Goal: Task Accomplishment & Management: Complete application form

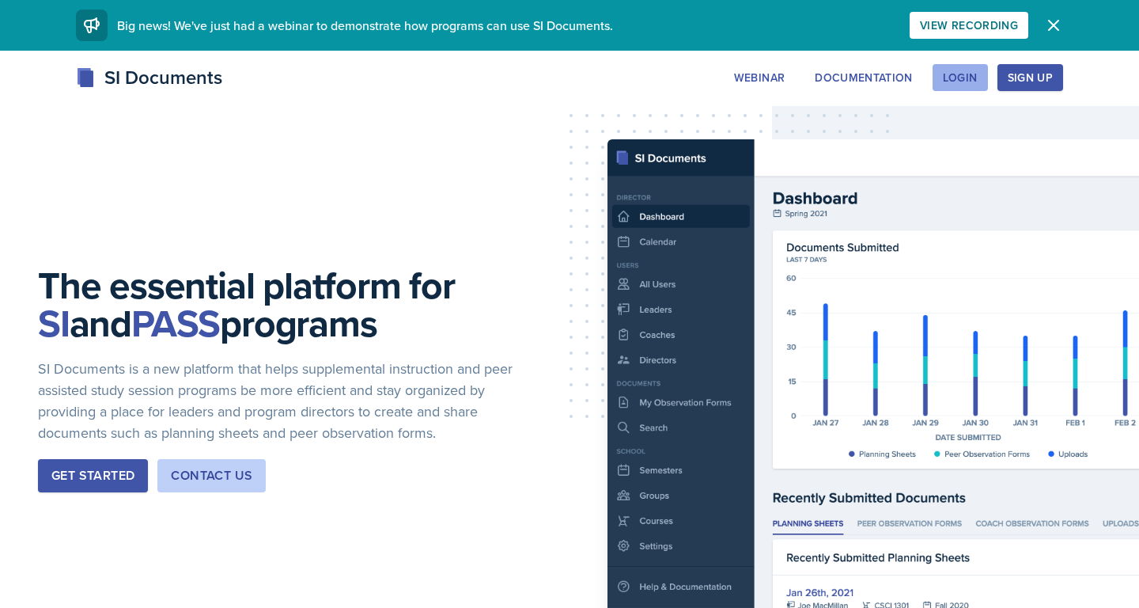
click at [961, 66] on button "Login" at bounding box center [960, 77] width 55 height 27
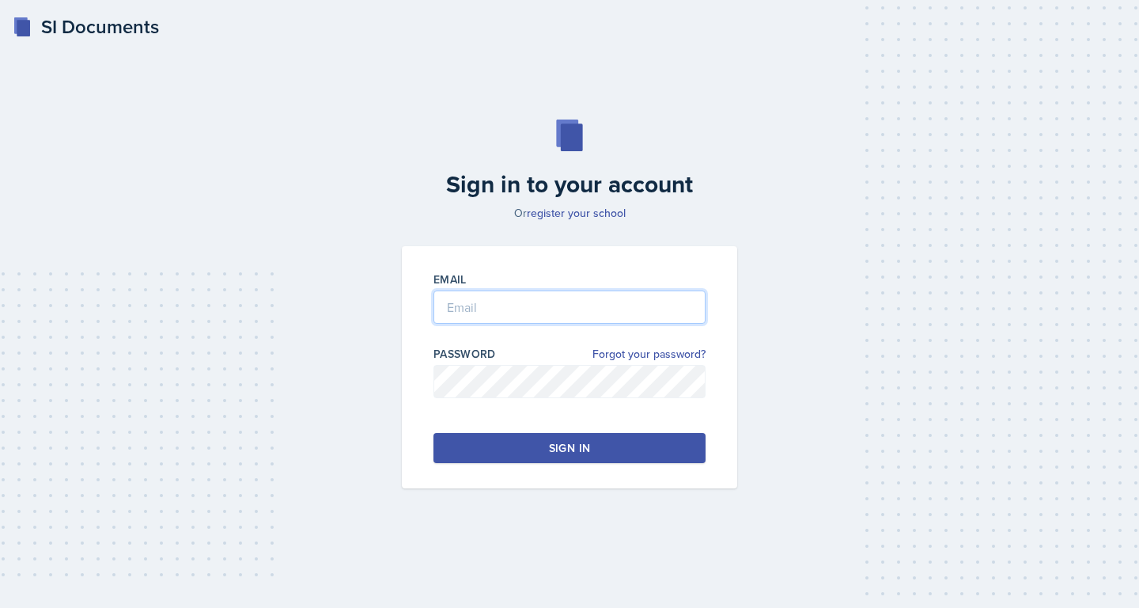
type input "[PERSON_NAME][EMAIL_ADDRESS][DOMAIN_NAME]"
click at [574, 452] on div "Sign in" at bounding box center [569, 448] width 41 height 16
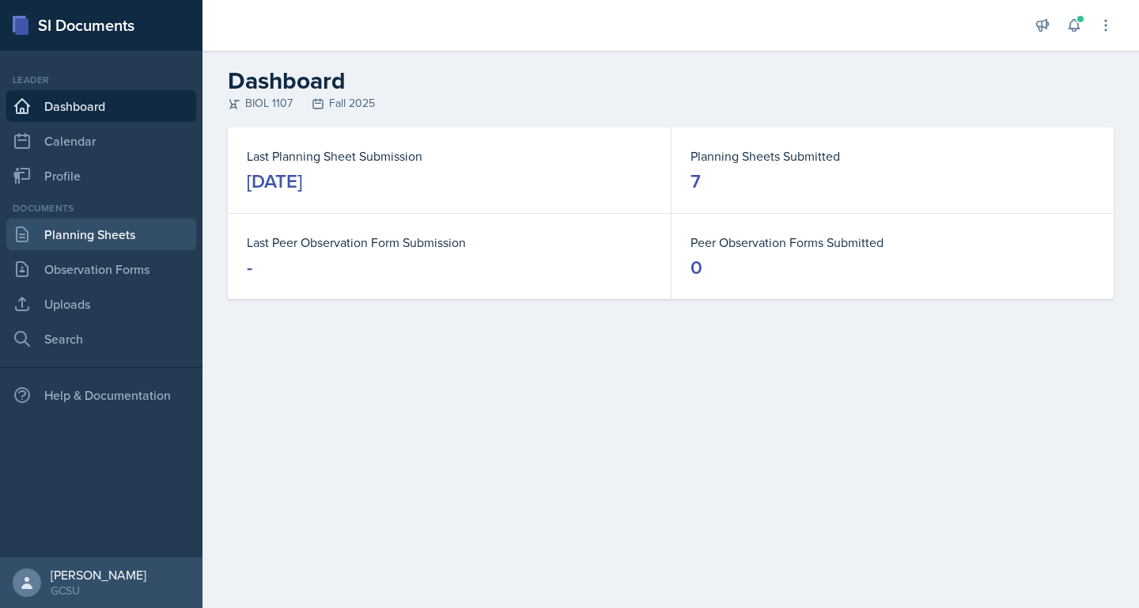
click at [123, 237] on link "Planning Sheets" at bounding box center [101, 234] width 190 height 32
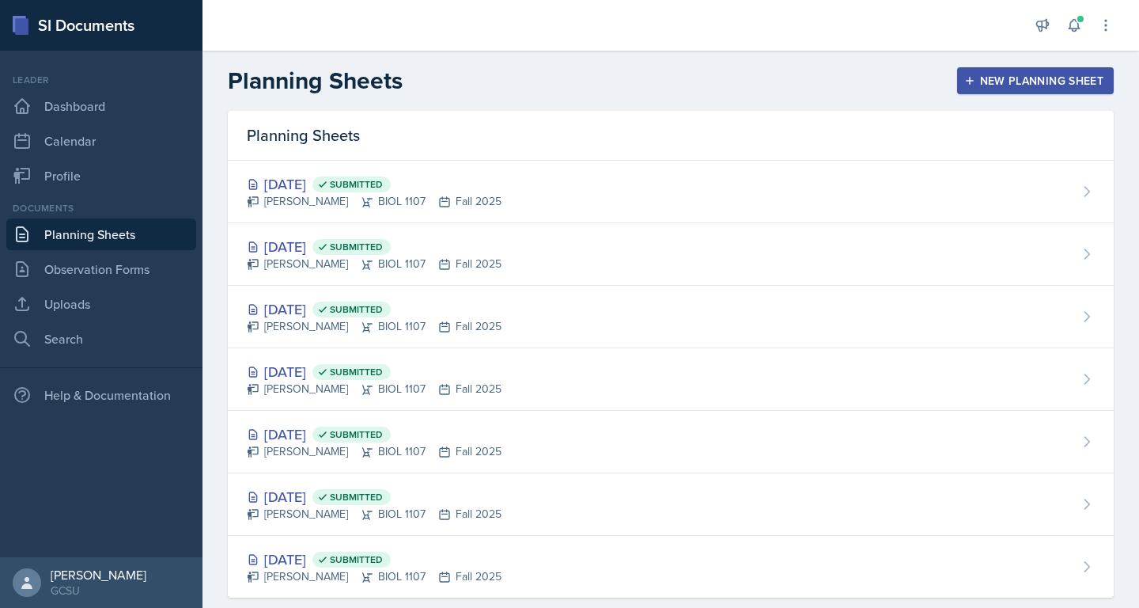
click at [1020, 74] on div "New Planning Sheet" at bounding box center [1035, 80] width 136 height 13
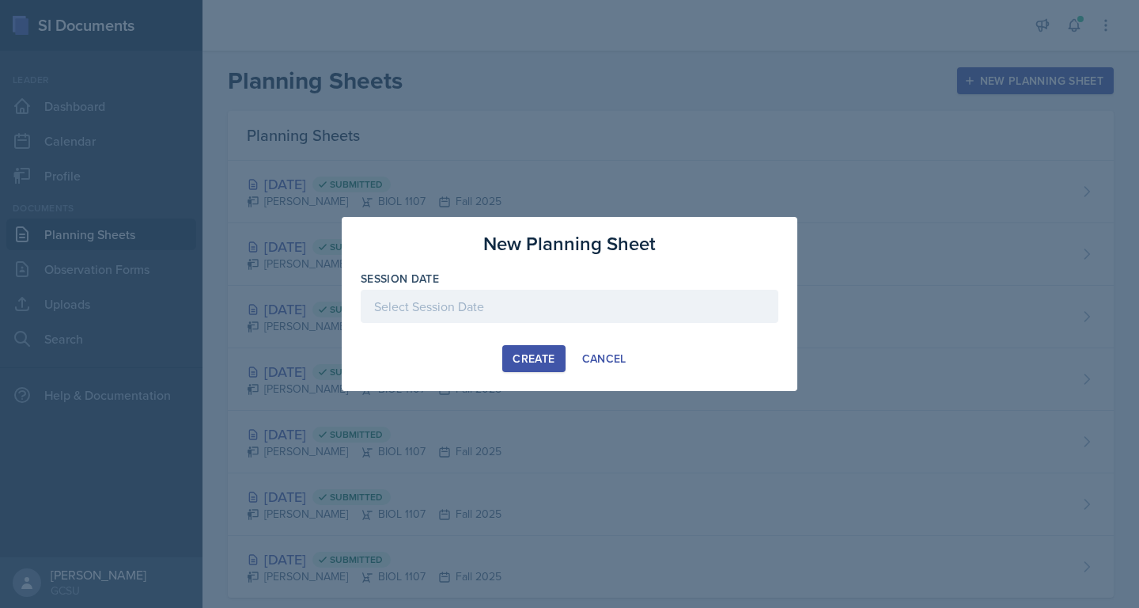
click at [577, 314] on div at bounding box center [570, 306] width 418 height 33
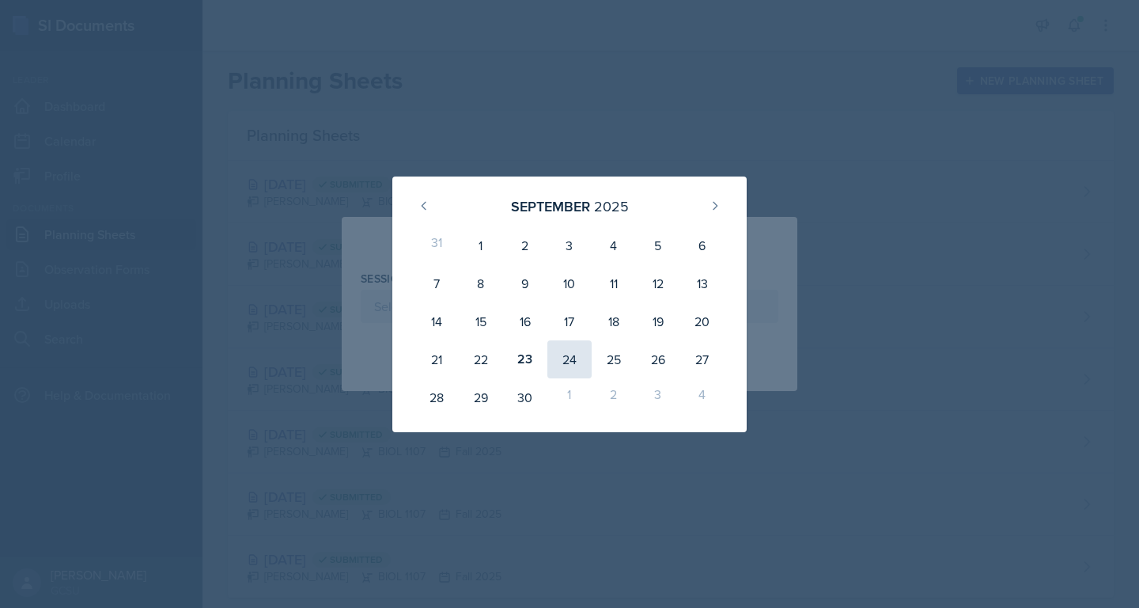
click at [574, 354] on div "24" at bounding box center [569, 359] width 44 height 38
type input "[DATE]"
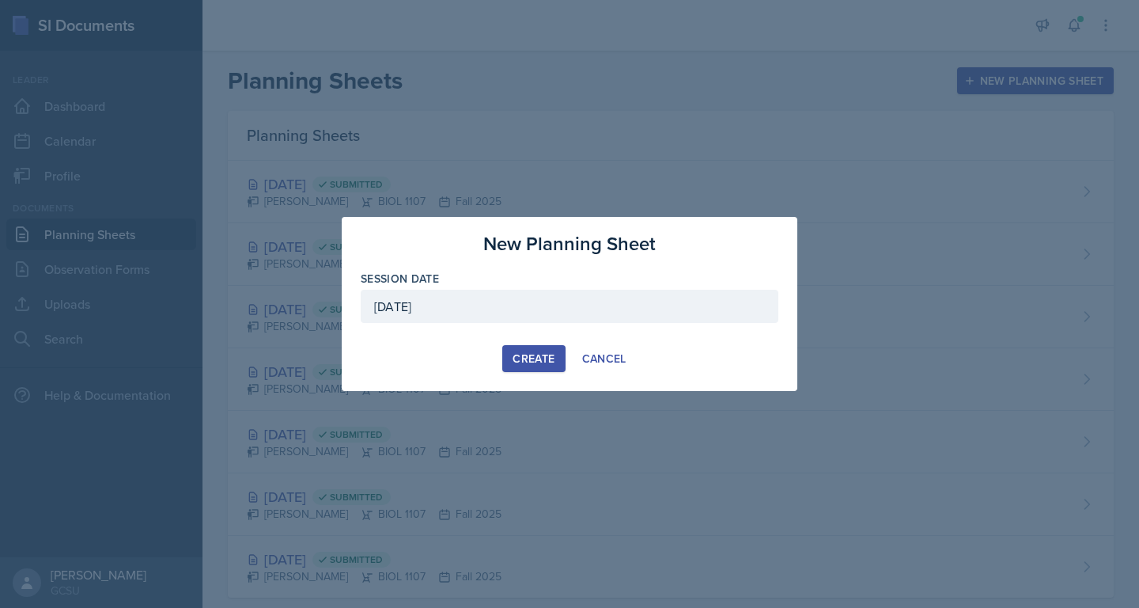
click at [538, 359] on div "Create" at bounding box center [534, 358] width 42 height 13
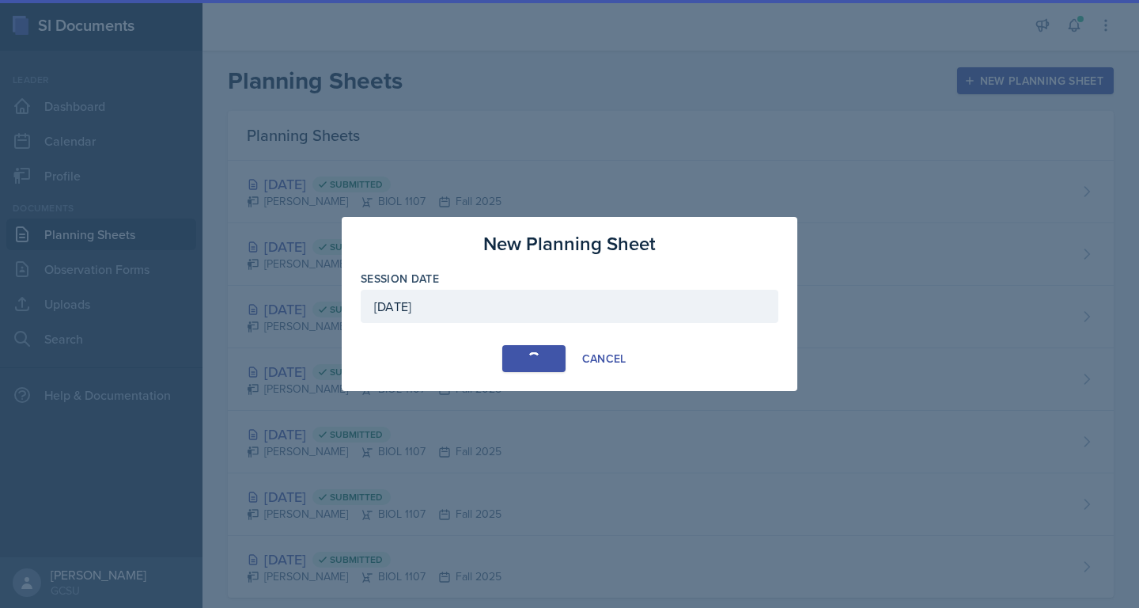
click at [464, 278] on div "Session Date" at bounding box center [570, 279] width 418 height 16
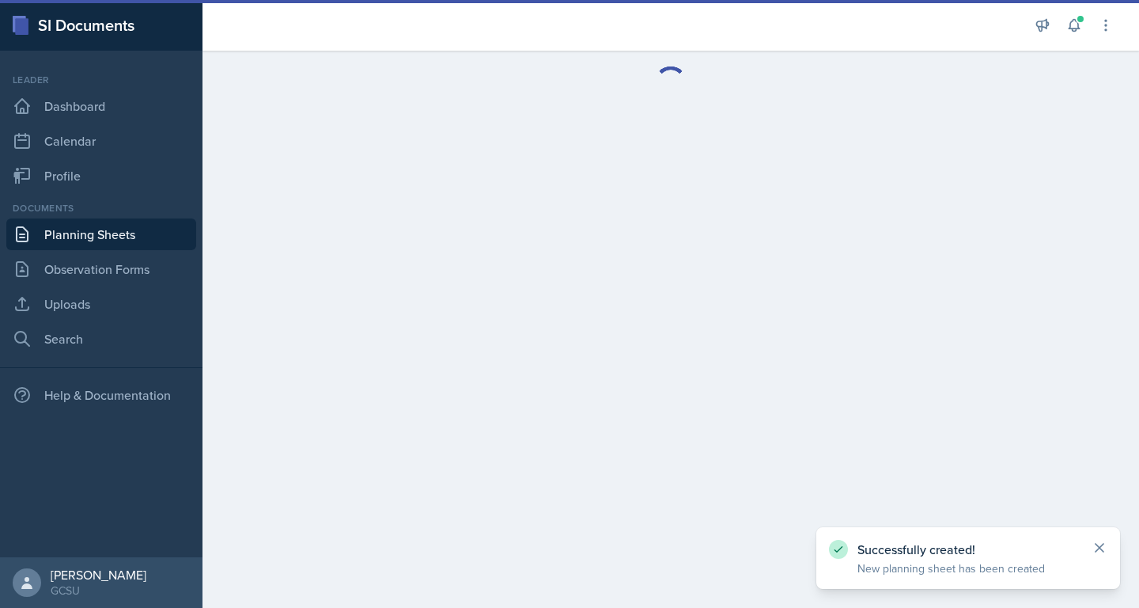
click at [1100, 546] on icon at bounding box center [1100, 547] width 8 height 8
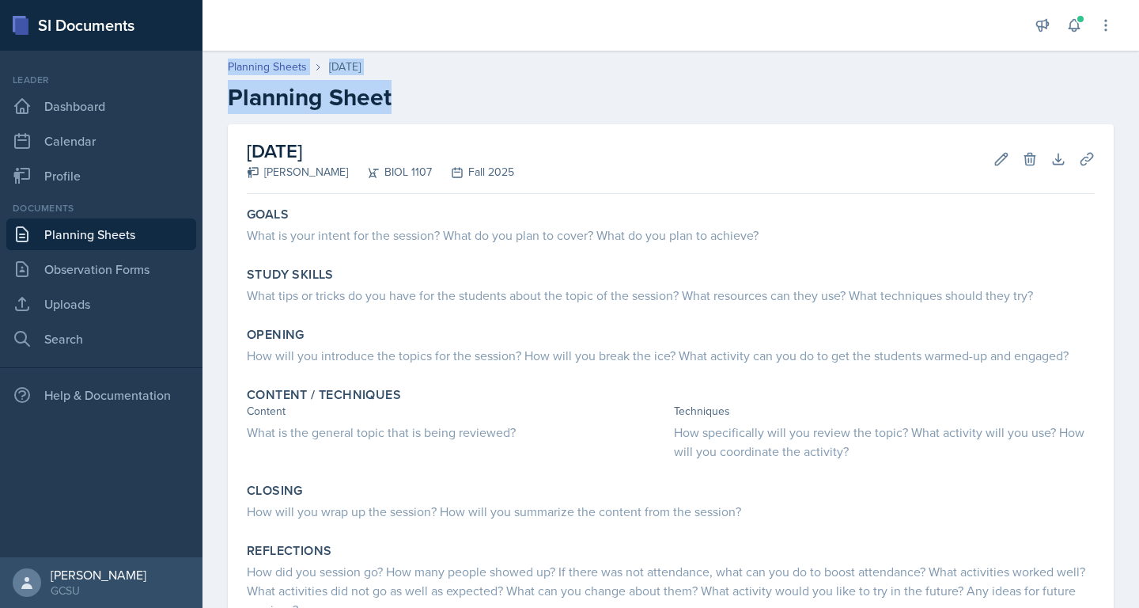
drag, startPoint x: 390, startPoint y: 97, endPoint x: 233, endPoint y: 50, distance: 163.7
click at [233, 50] on div "Announcements SI Leader Training! [DATE] 4:11 PM We are so excited to kick off …" at bounding box center [671, 304] width 937 height 608
click at [353, 99] on h2 "Planning Sheet" at bounding box center [671, 97] width 886 height 28
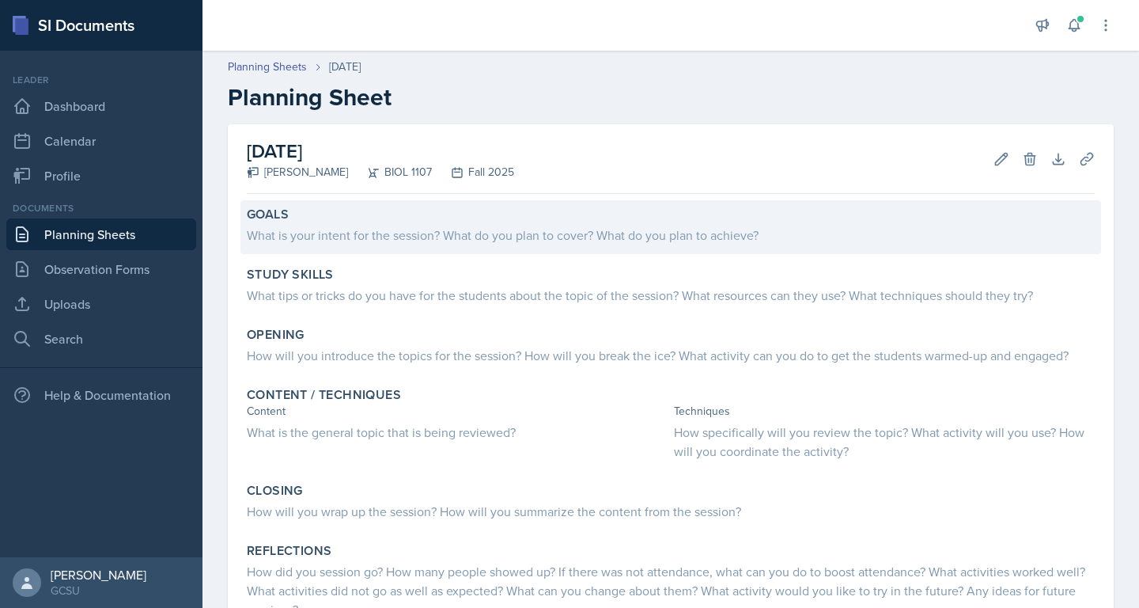
click at [546, 240] on div "What is your intent for the session? What do you plan to cover? What do you pla…" at bounding box center [671, 234] width 848 height 19
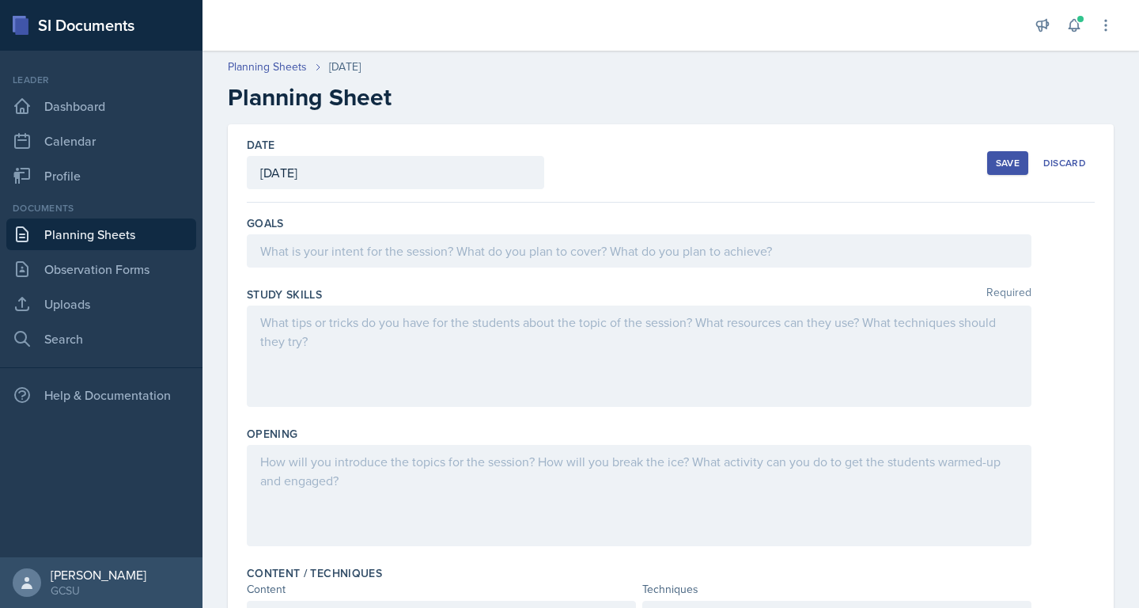
click at [512, 250] on div at bounding box center [639, 250] width 785 height 33
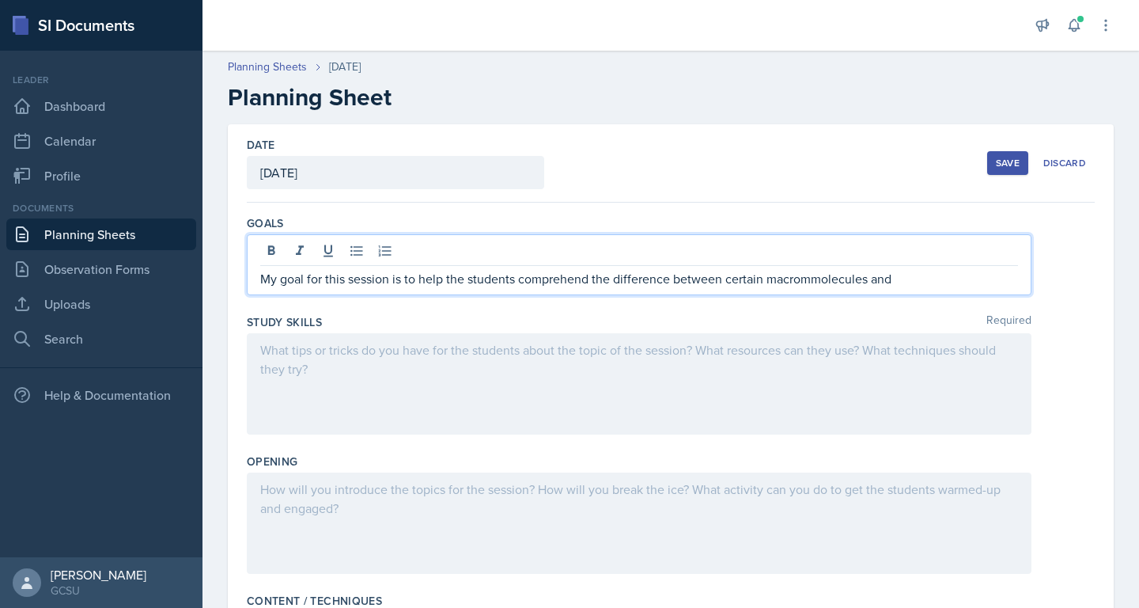
click at [808, 279] on p "My goal for this session is to help the students comprehend the difference betw…" at bounding box center [639, 278] width 758 height 19
click at [895, 286] on p "My goal for this session is to help the students comprehend the difference betw…" at bounding box center [639, 278] width 758 height 19
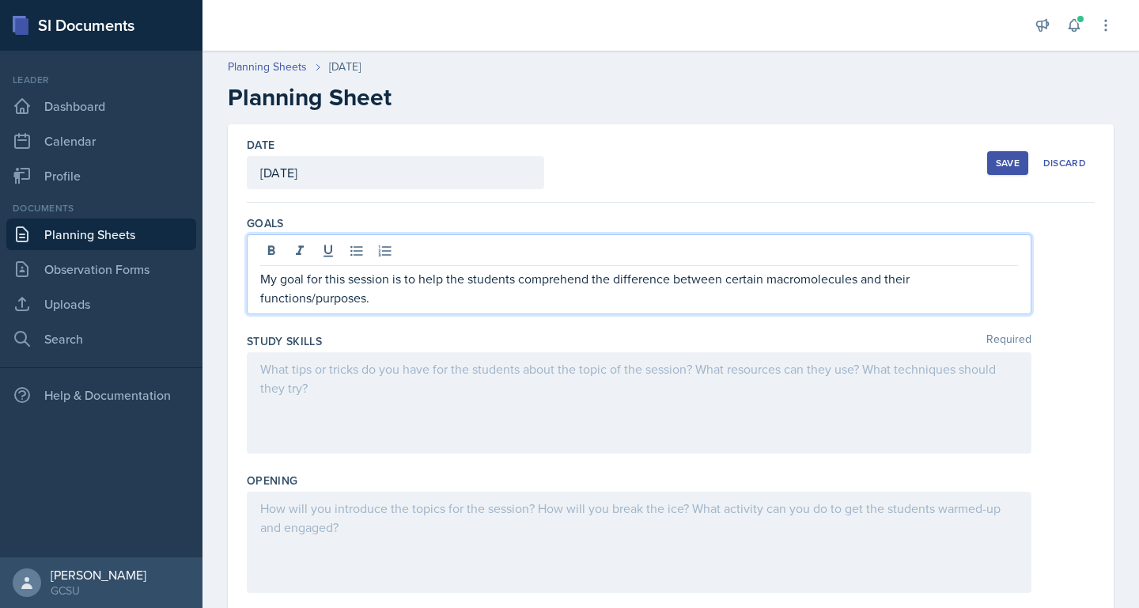
click at [755, 392] on div at bounding box center [639, 402] width 785 height 101
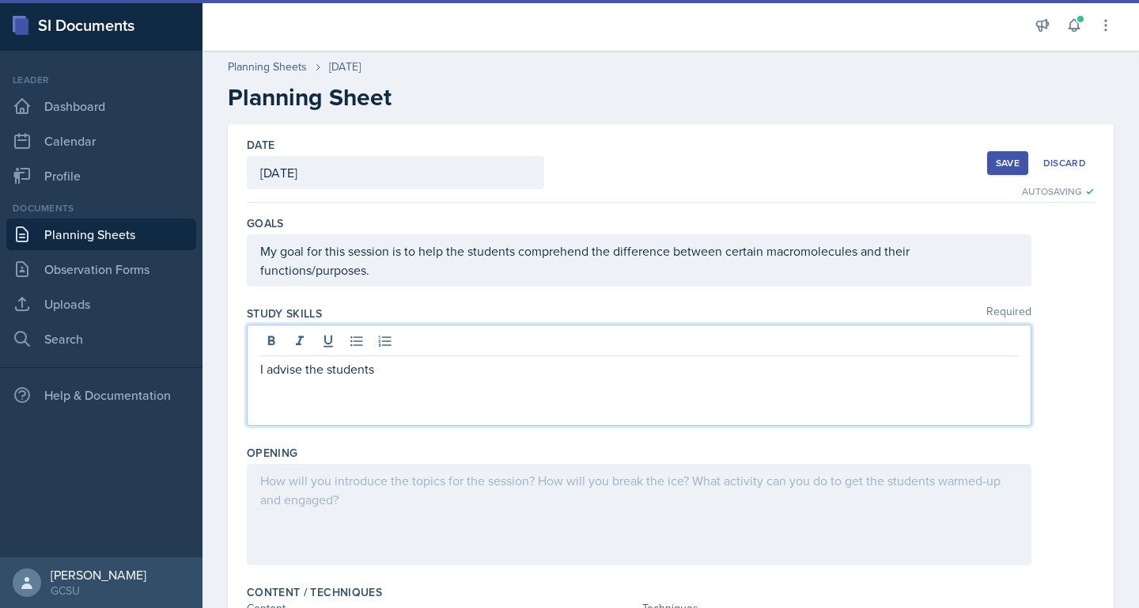
click at [552, 295] on div "Goals My goal for this session is to help the students comprehend the differenc…" at bounding box center [671, 254] width 848 height 90
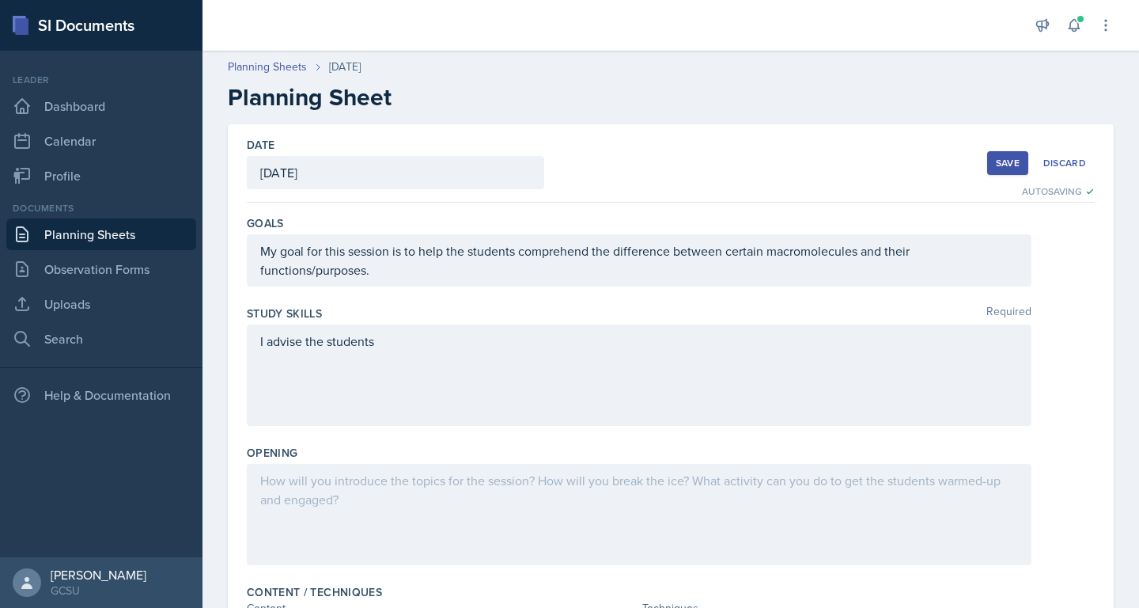
click at [445, 364] on div "I advise the students" at bounding box center [639, 374] width 785 height 101
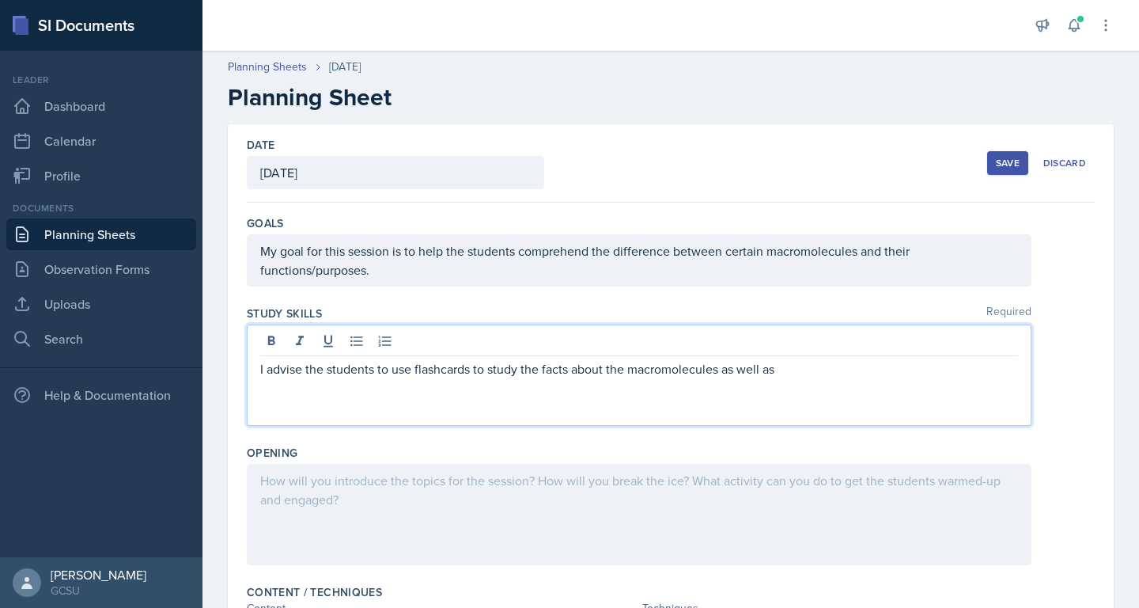
click at [1007, 155] on button "Save" at bounding box center [1007, 163] width 41 height 24
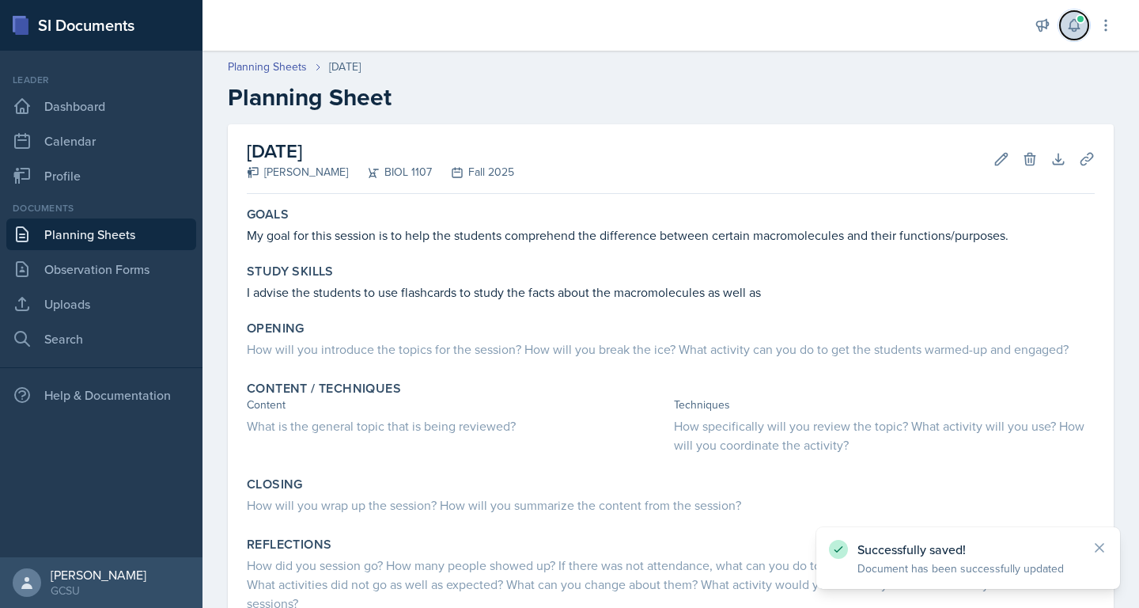
click at [1077, 20] on span at bounding box center [1080, 18] width 9 height 9
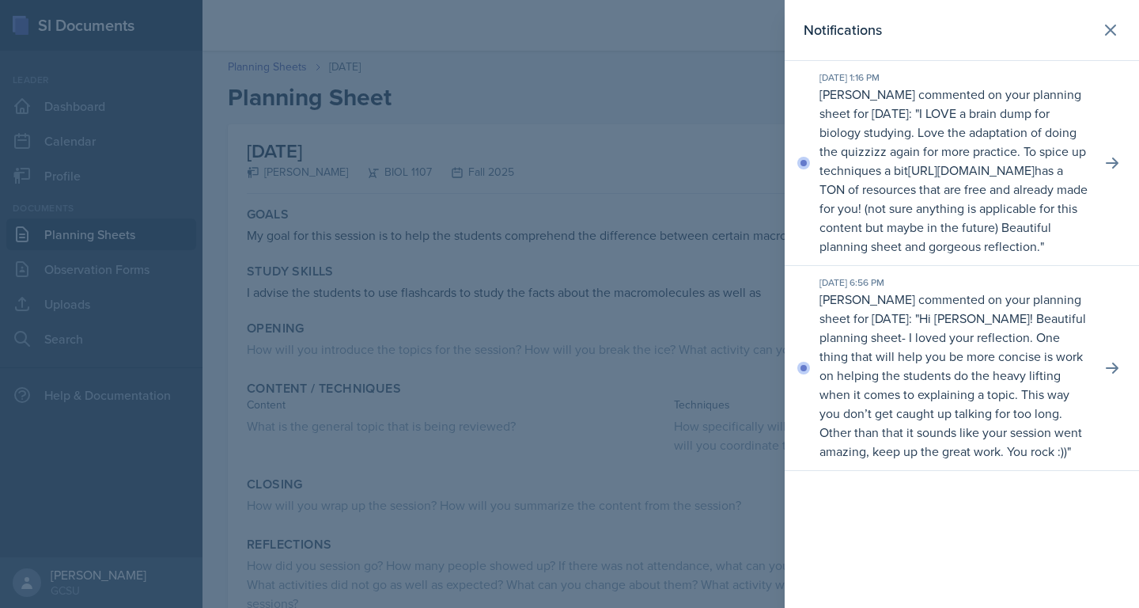
click at [1006, 139] on p "I LOVE a brain dump for biology studying. Love the adaptation of doing the quiz…" at bounding box center [954, 179] width 268 height 150
click at [1116, 168] on icon at bounding box center [1112, 163] width 16 height 16
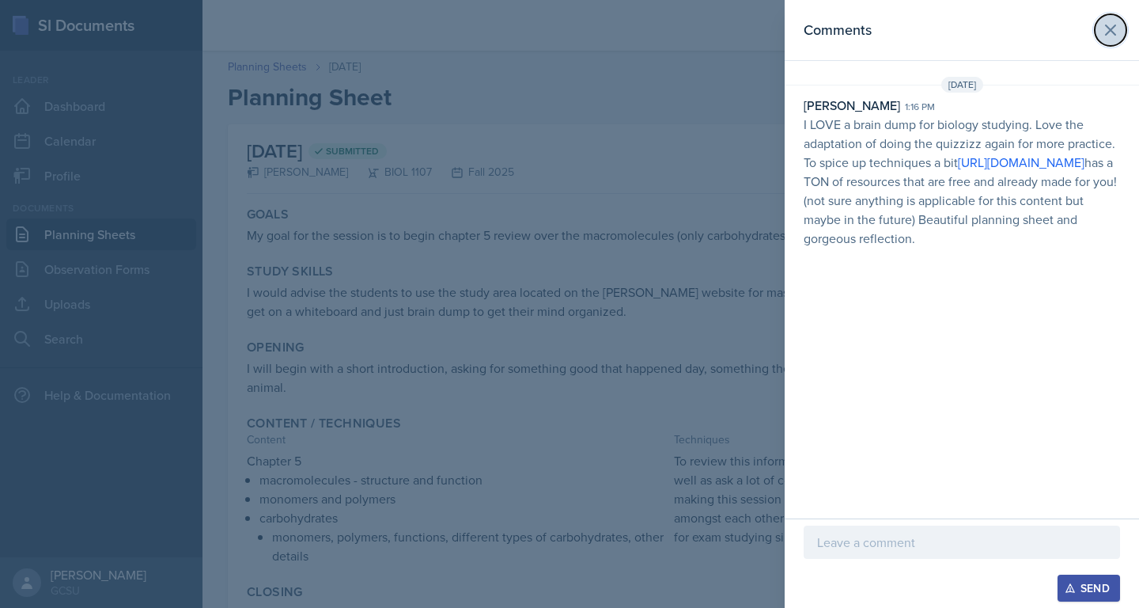
click at [1109, 27] on icon at bounding box center [1110, 30] width 19 height 19
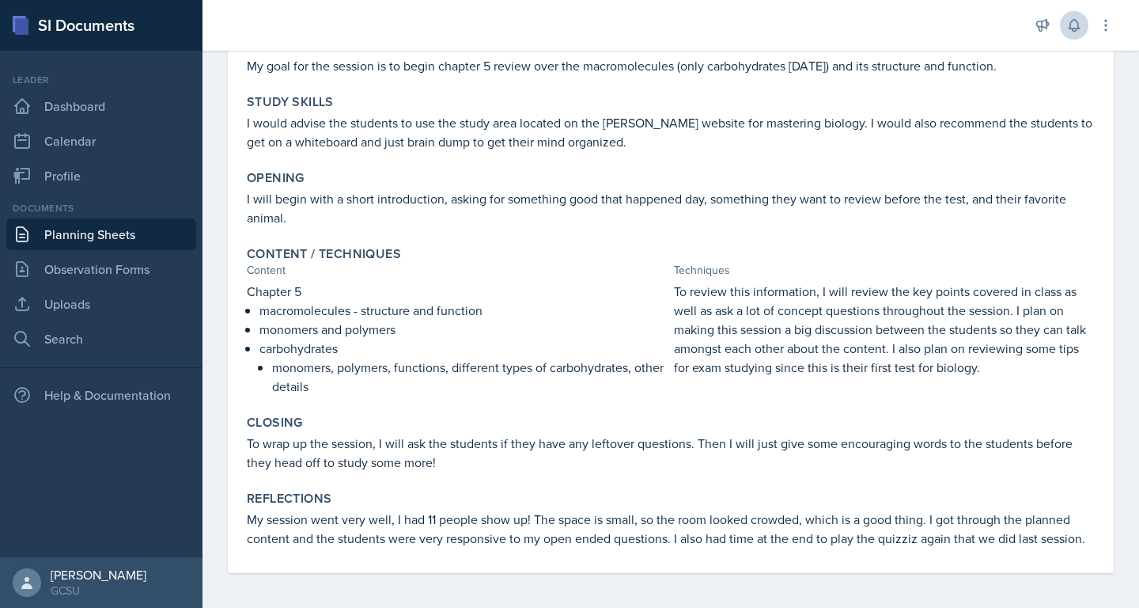
scroll to position [172, 0]
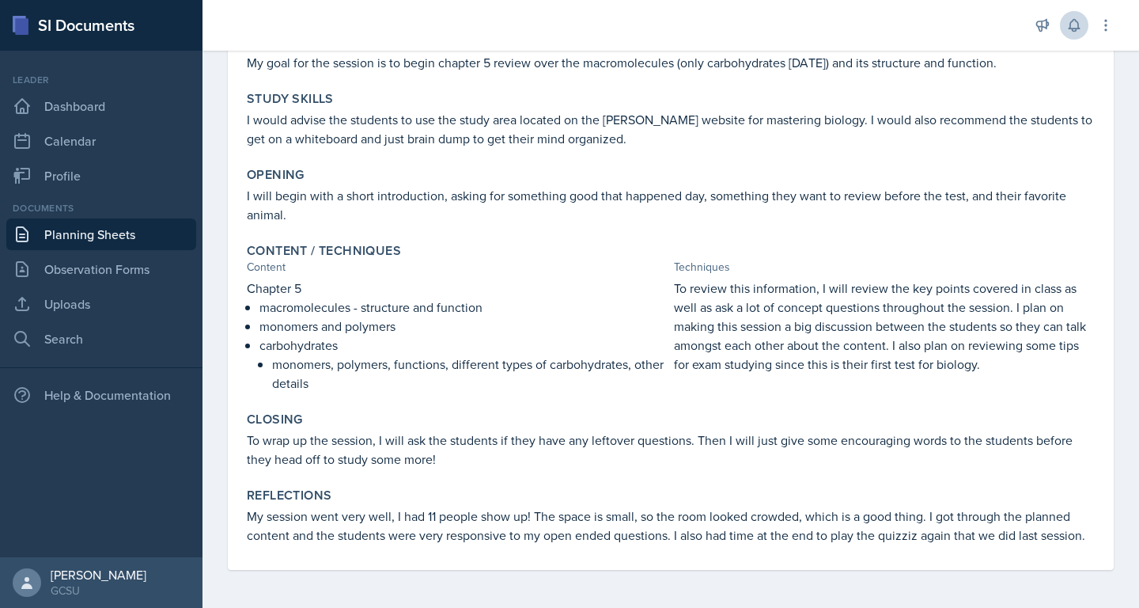
click at [76, 233] on link "Planning Sheets" at bounding box center [101, 234] width 190 height 32
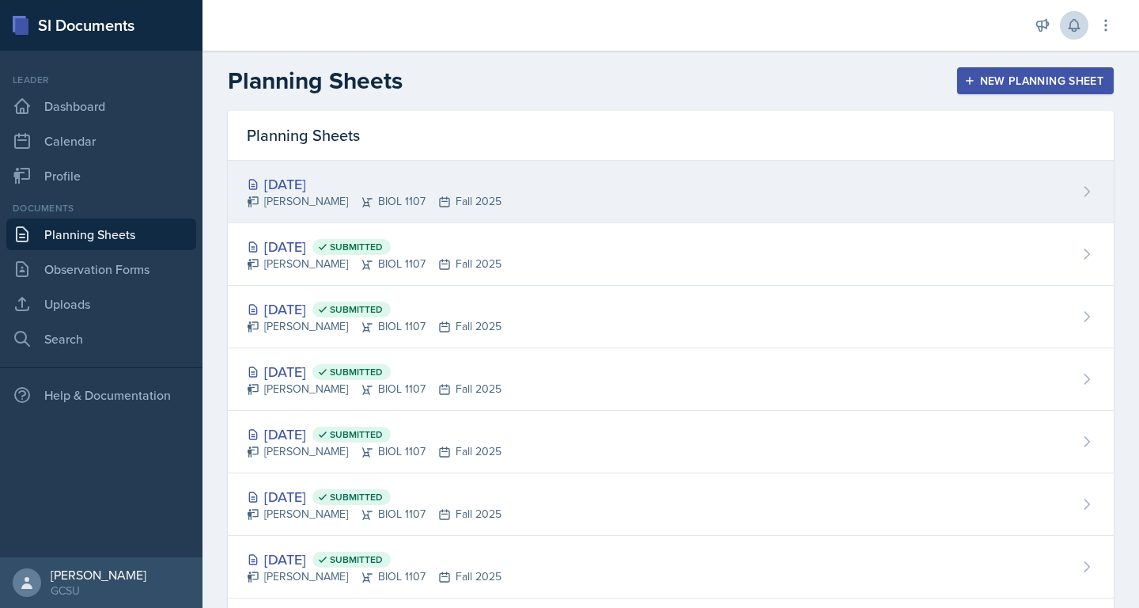
click at [382, 180] on div "[DATE]" at bounding box center [374, 183] width 255 height 21
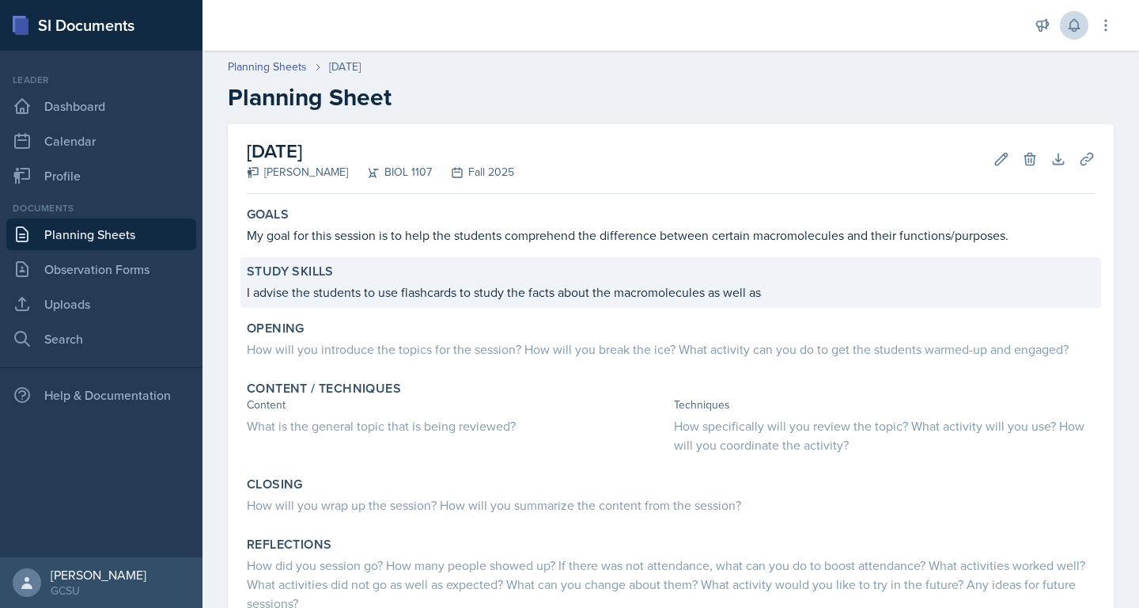
click at [778, 293] on p "I advise the students to use flashcards to study the facts about the macromolec…" at bounding box center [671, 291] width 848 height 19
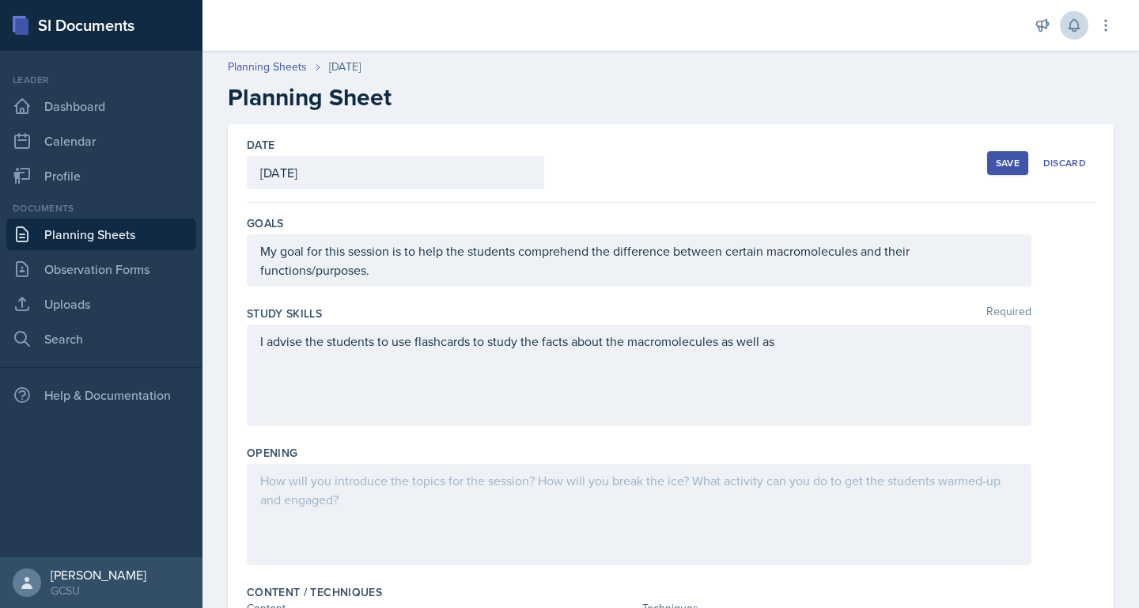
click at [768, 328] on div "I advise the students to use flashcards to study the facts about the macromolec…" at bounding box center [639, 374] width 785 height 101
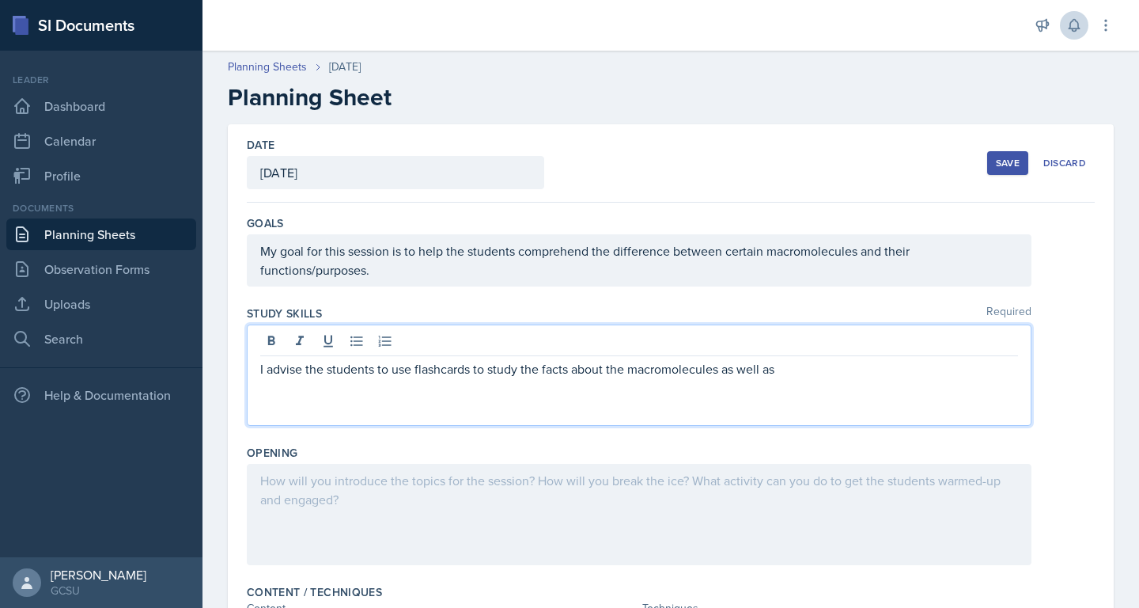
click at [718, 370] on p "I advise the students to use flashcards to study the facts about the macromolec…" at bounding box center [639, 368] width 758 height 19
click at [1014, 371] on p "I advise the students to use flashcards to study the facts about the macromolec…" at bounding box center [639, 368] width 758 height 19
click at [723, 489] on div at bounding box center [639, 514] width 785 height 101
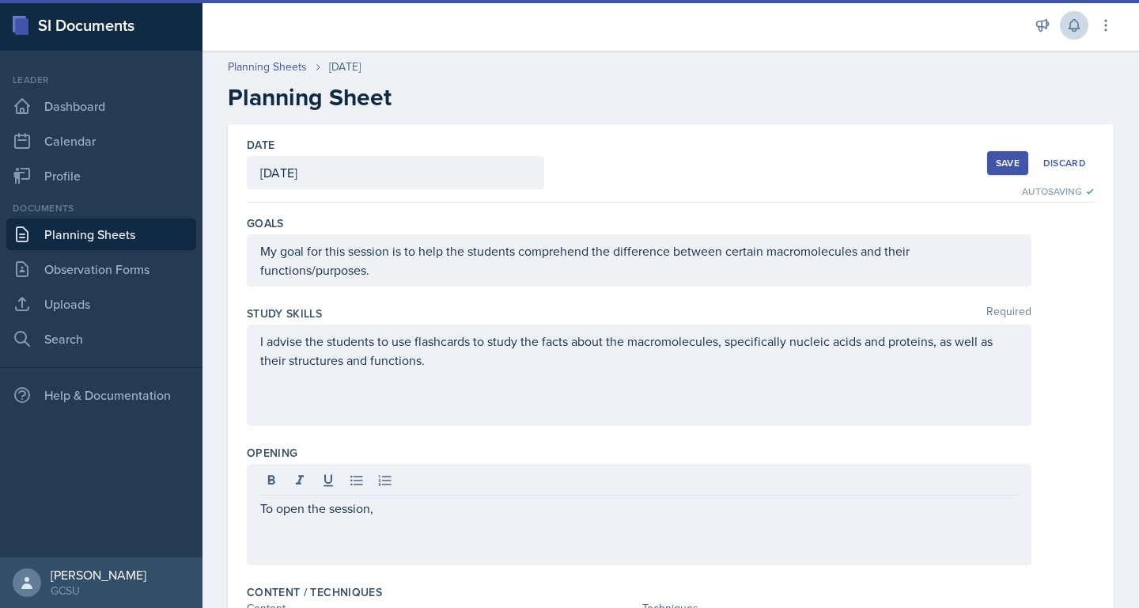
click at [705, 317] on div "Study Skills Required" at bounding box center [671, 313] width 848 height 16
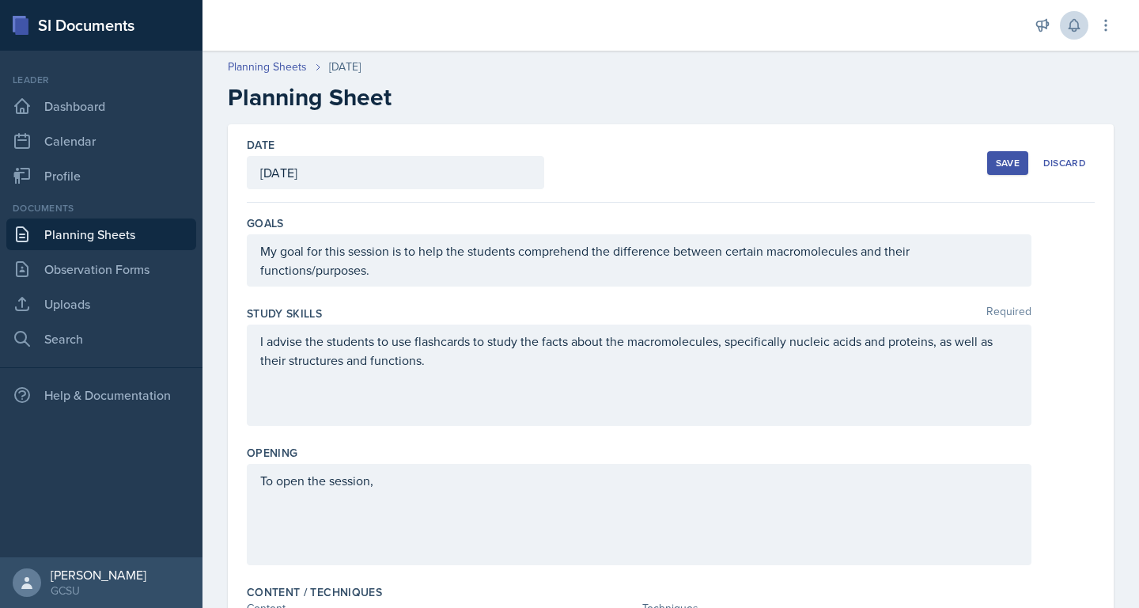
click at [574, 491] on div "To open the session," at bounding box center [639, 514] width 785 height 101
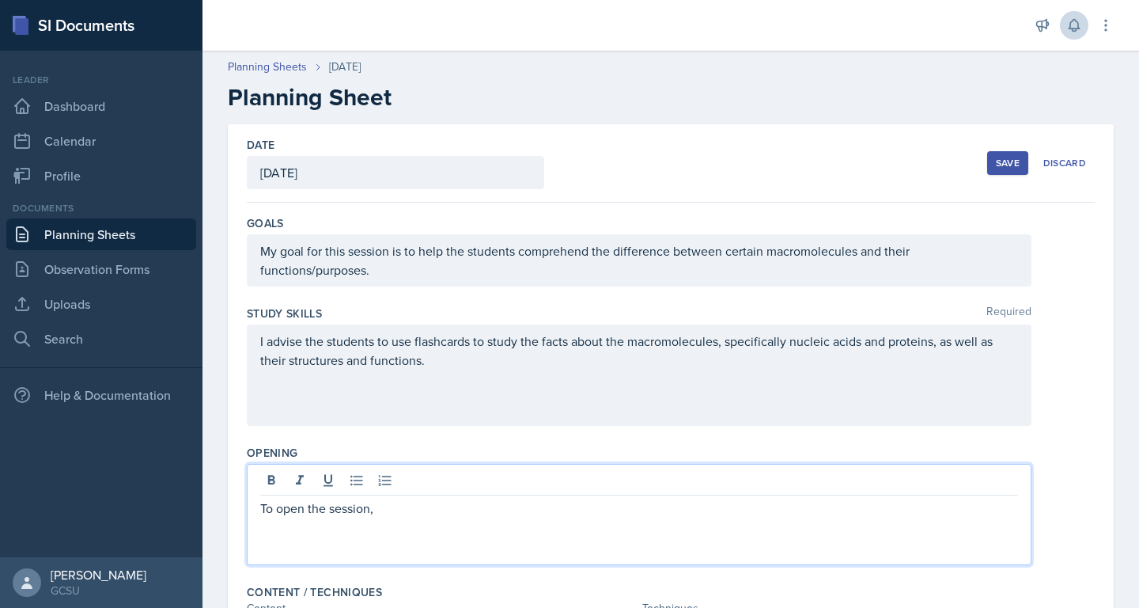
click at [545, 502] on p "To open the session," at bounding box center [639, 507] width 758 height 19
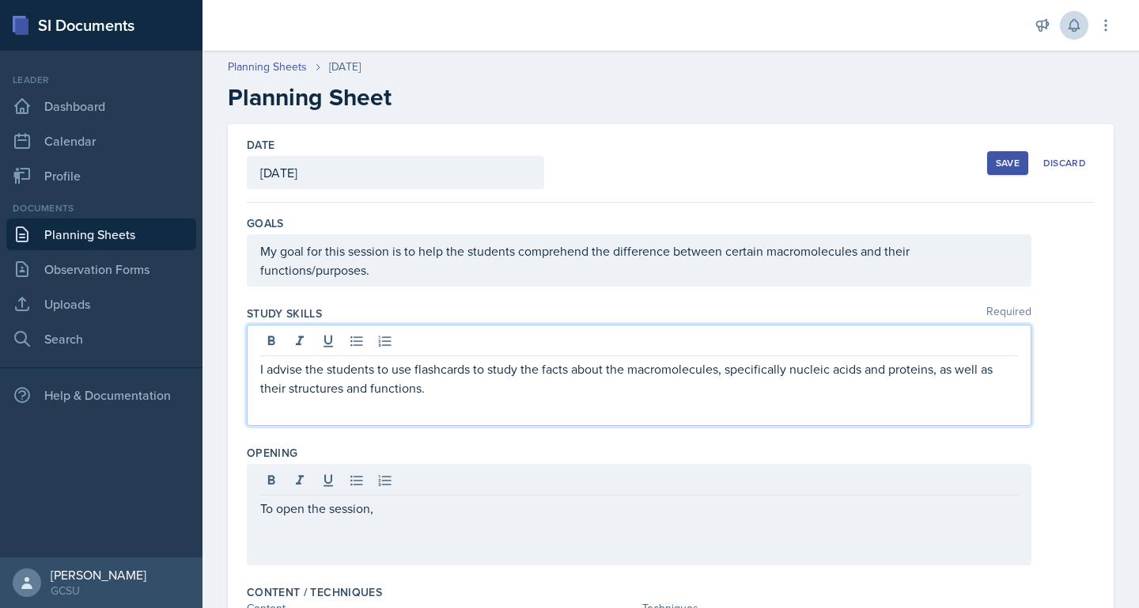
click at [483, 359] on p "I advise the students to use flashcards to study the facts about the macromolec…" at bounding box center [639, 378] width 758 height 38
click at [460, 384] on p "I advise the students to use flashcards to study the facts about the macromolec…" at bounding box center [639, 378] width 758 height 38
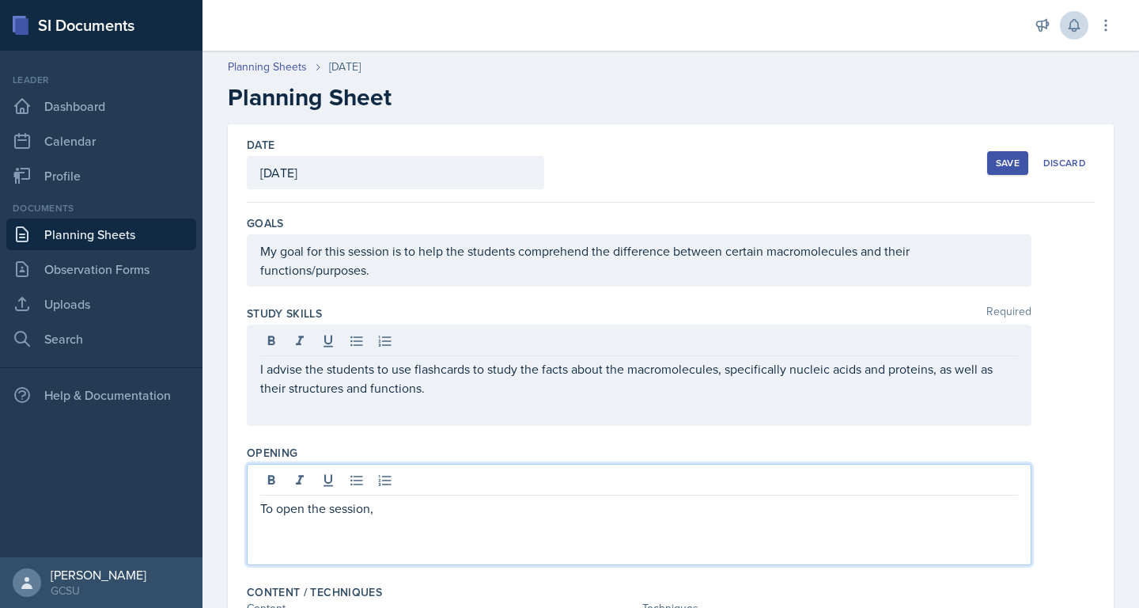
click at [418, 475] on div "To open the session," at bounding box center [639, 514] width 785 height 101
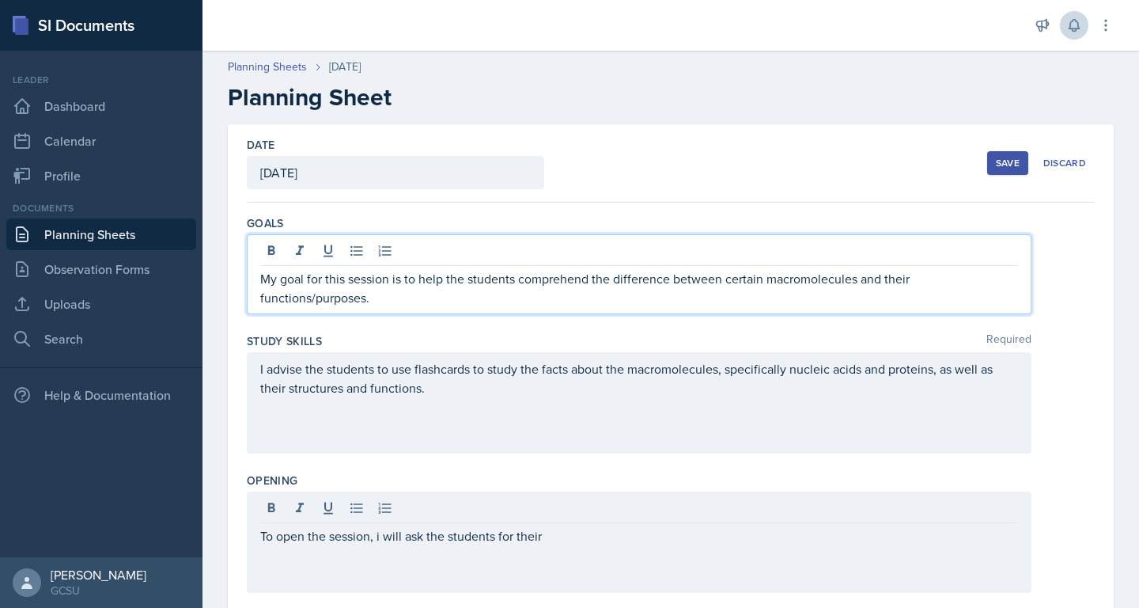
click at [509, 275] on p "My goal for this session is to help the students comprehend the difference betw…" at bounding box center [639, 288] width 758 height 38
click at [380, 305] on p "My goal for this session is to help the students comprehend the difference betw…" at bounding box center [639, 288] width 758 height 38
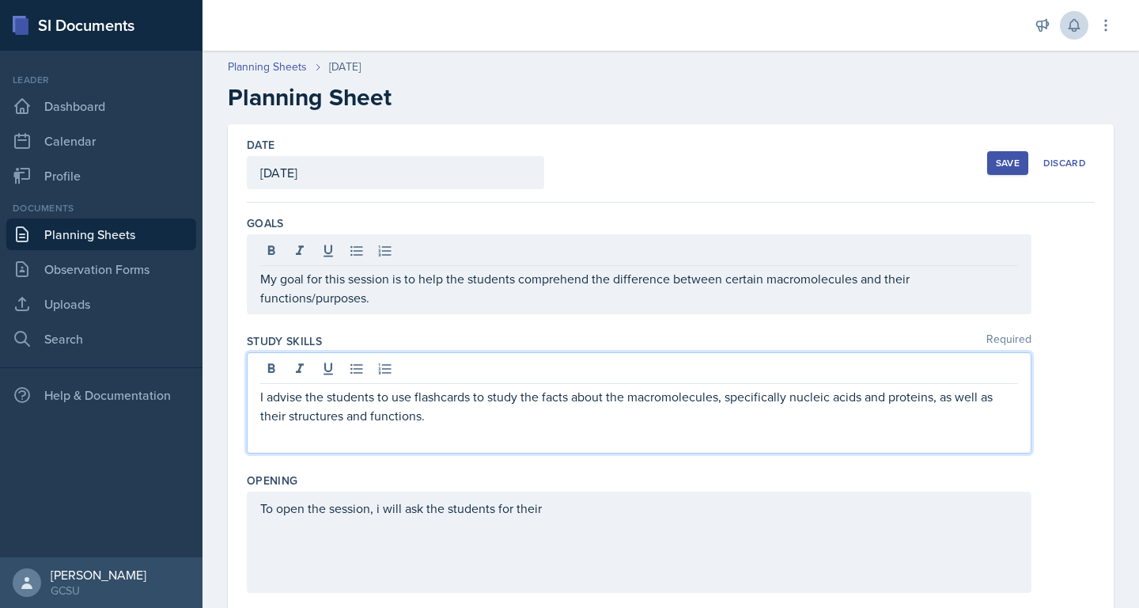
click at [461, 382] on div "I advise the students to use flashcards to study the facts about the macromolec…" at bounding box center [639, 402] width 785 height 101
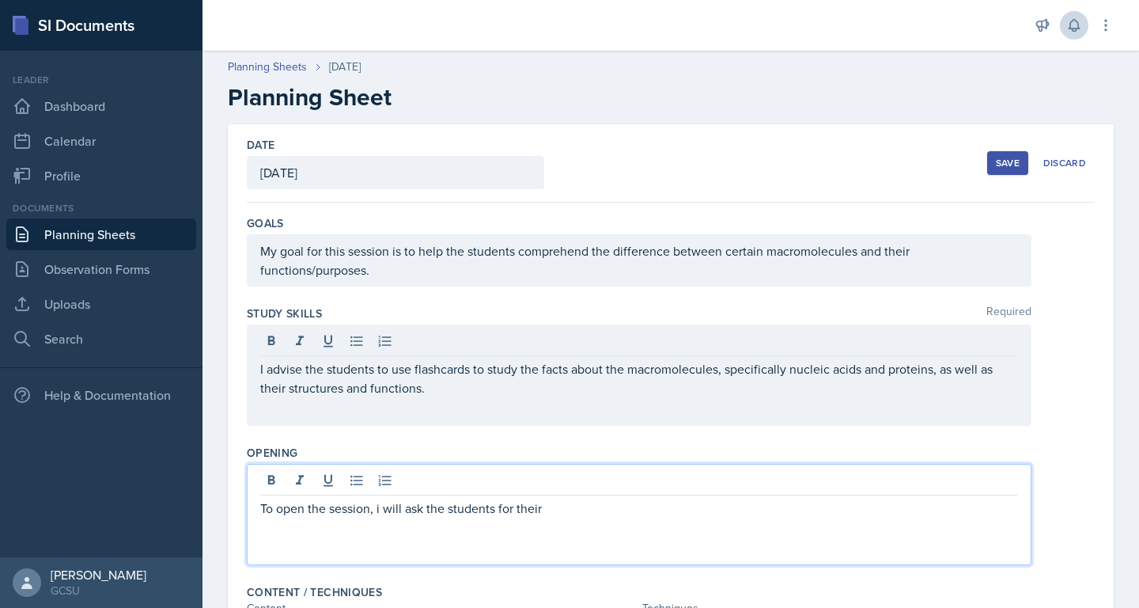
click at [555, 489] on div "To open the session, i will ask the students for their" at bounding box center [639, 514] width 785 height 101
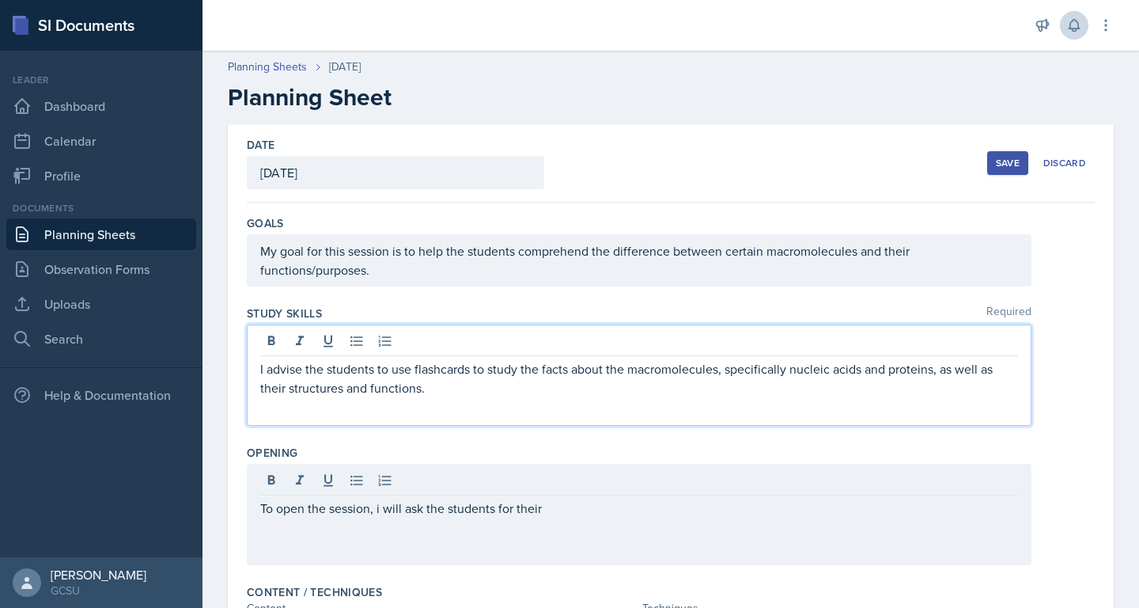
click at [539, 366] on p "I advise the students to use flashcards to study the facts about the macromolec…" at bounding box center [639, 378] width 758 height 38
click at [575, 477] on div "To open the session, i will ask the students for their" at bounding box center [639, 514] width 785 height 101
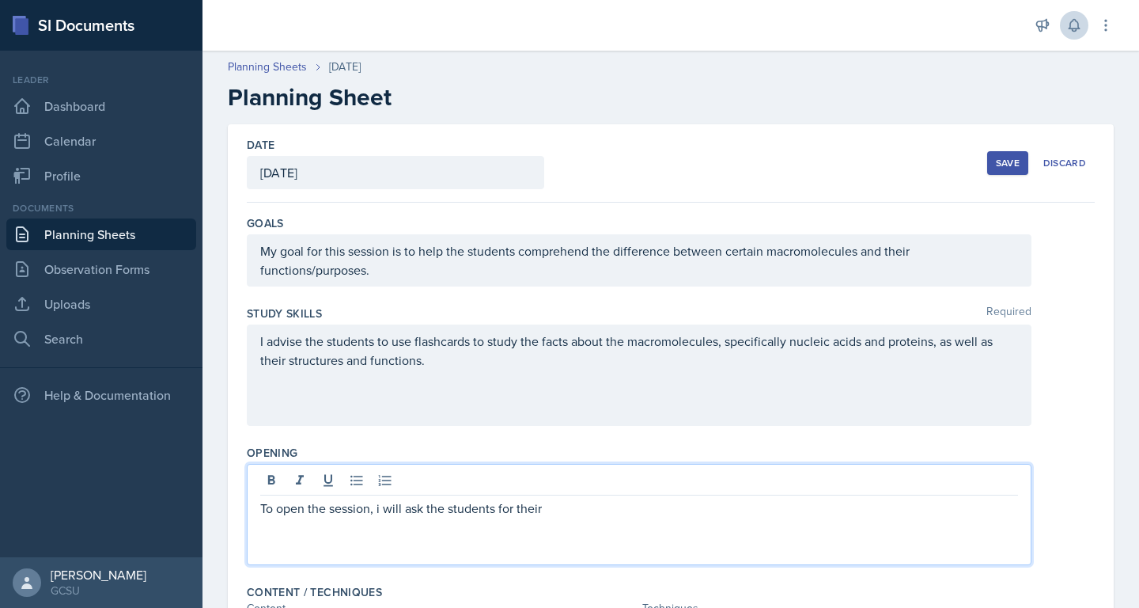
click at [382, 506] on p "To open the session, i will ask the students for their" at bounding box center [639, 507] width 758 height 19
click at [511, 531] on div "To open the session, I will ask the students for their" at bounding box center [639, 514] width 785 height 101
click at [559, 514] on p "To open the session, I will ask the students for their" at bounding box center [639, 507] width 758 height 19
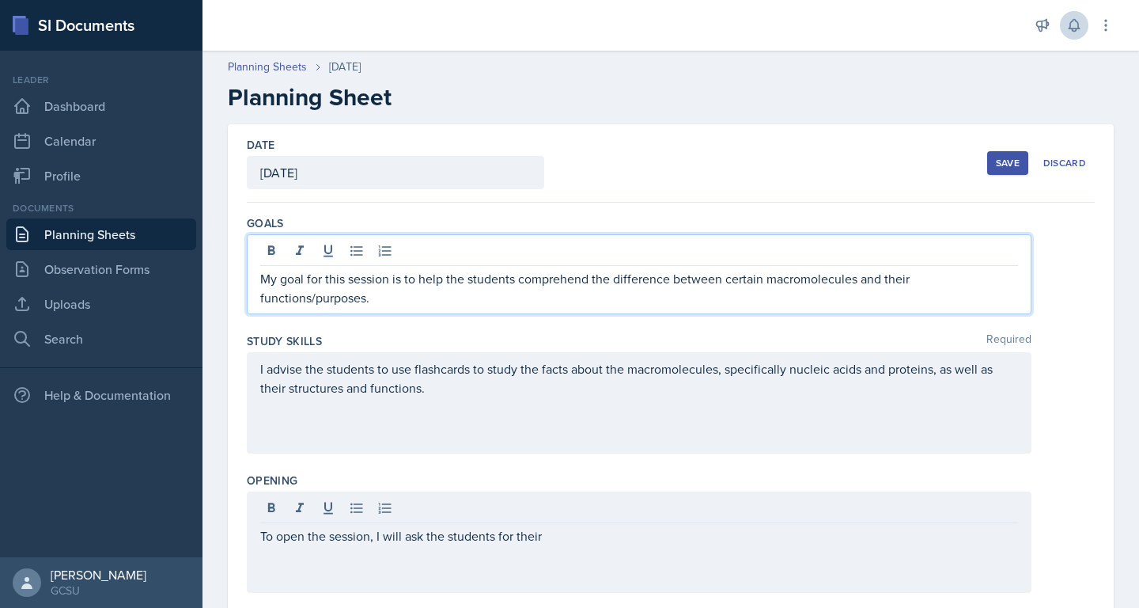
click at [555, 263] on div "My goal for this session is to help the students comprehend the difference betw…" at bounding box center [639, 274] width 785 height 80
click at [573, 294] on p "My goal for this session is to help the students comprehend the difference betw…" at bounding box center [639, 288] width 758 height 38
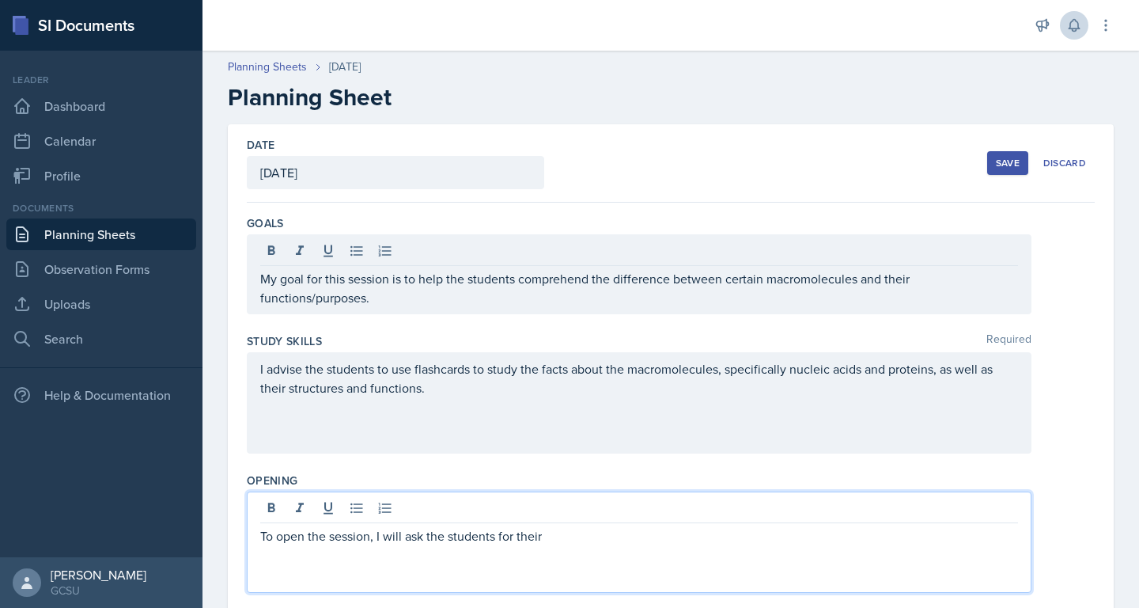
click at [567, 506] on div "To open the session, I will ask the students for their" at bounding box center [639, 541] width 785 height 101
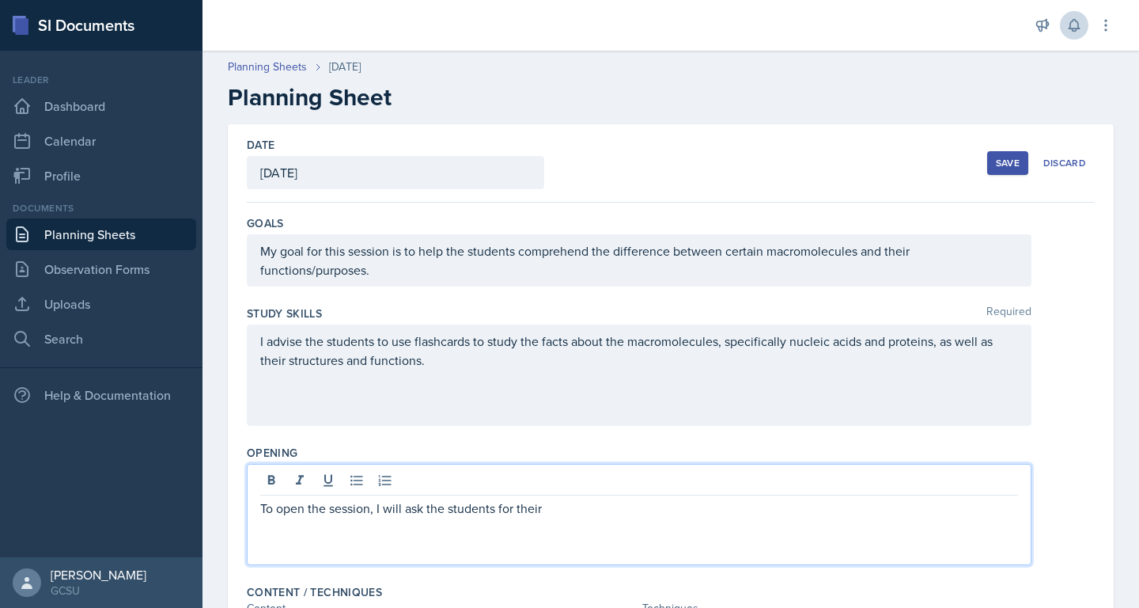
click at [559, 511] on p "To open the session, I will ask the students for their" at bounding box center [639, 507] width 758 height 19
click at [736, 36] on div at bounding box center [615, 25] width 801 height 51
click at [536, 477] on div "To open the session, I will ask the students for their name," at bounding box center [639, 514] width 785 height 101
click at [612, 508] on p "To open the session, I will ask the students for their name," at bounding box center [639, 507] width 758 height 19
click at [609, 517] on p "To open the session, I will ask the students for their name," at bounding box center [639, 507] width 758 height 19
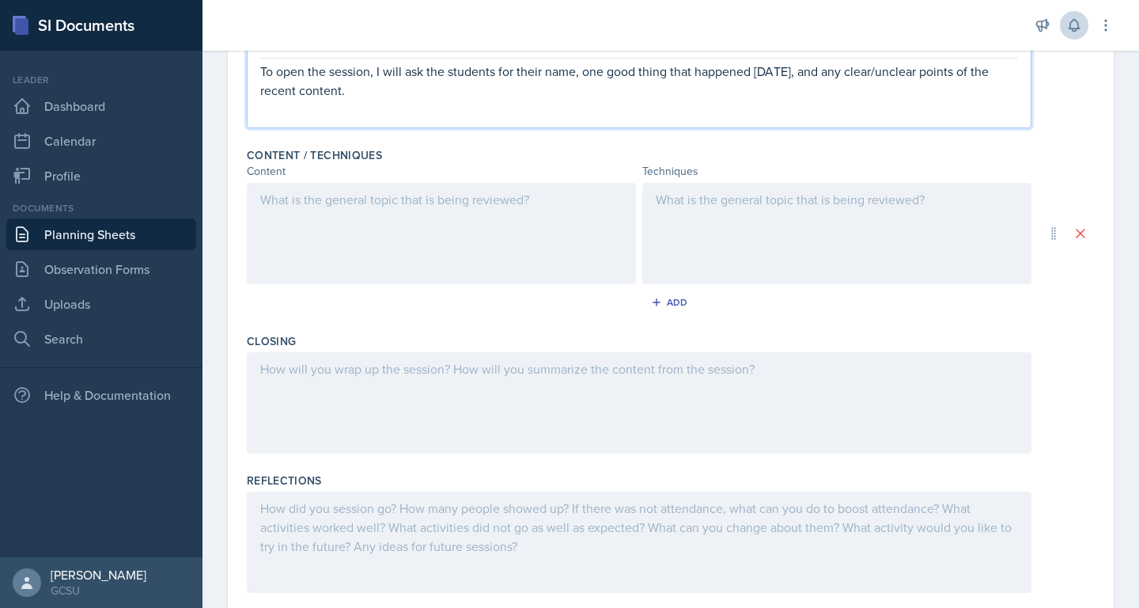
click at [459, 208] on p at bounding box center [441, 199] width 362 height 19
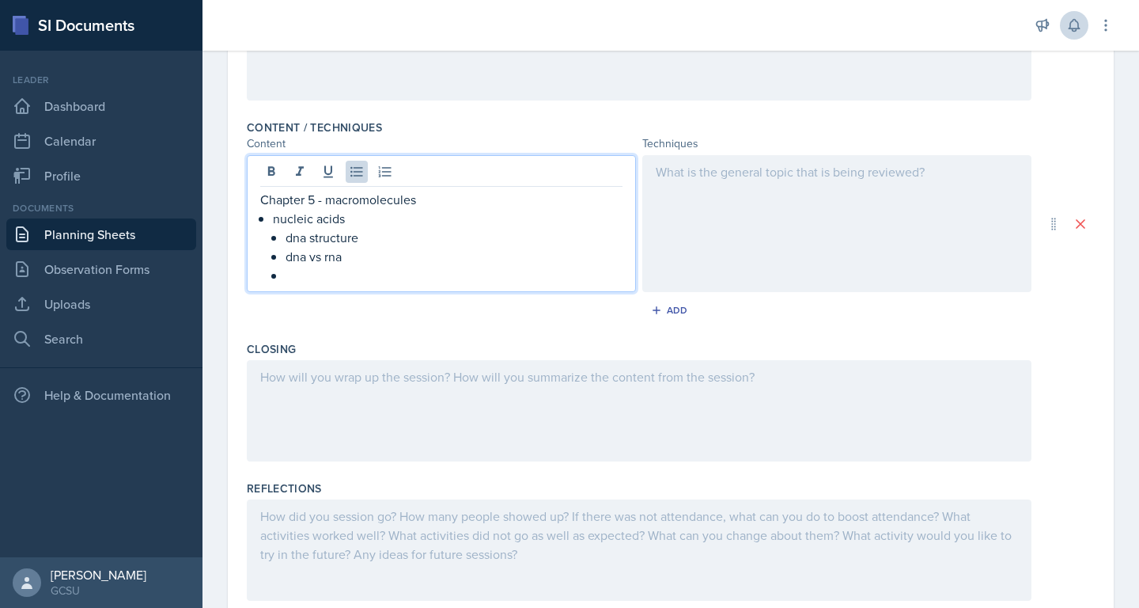
click at [379, 241] on p "dna structure" at bounding box center [454, 237] width 337 height 19
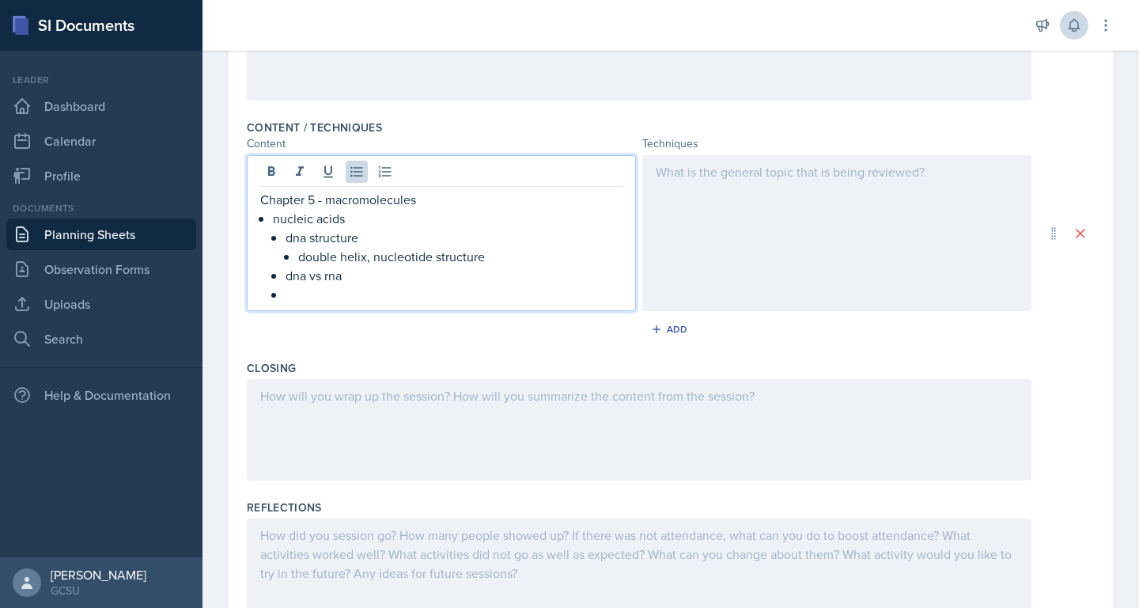
click at [415, 290] on p at bounding box center [454, 294] width 337 height 19
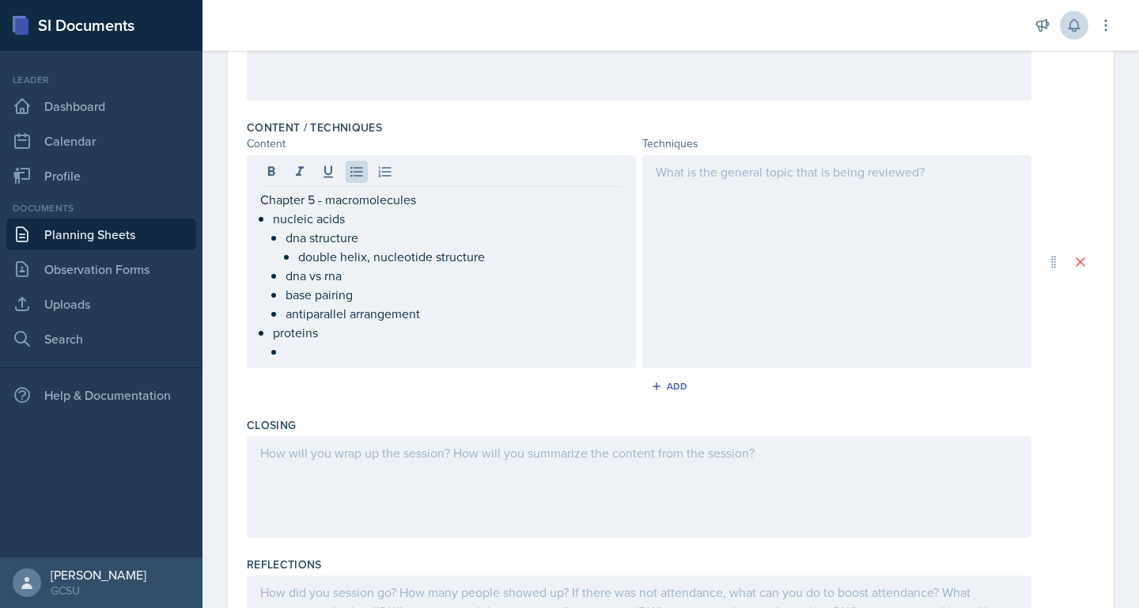
click at [699, 210] on div at bounding box center [836, 261] width 389 height 213
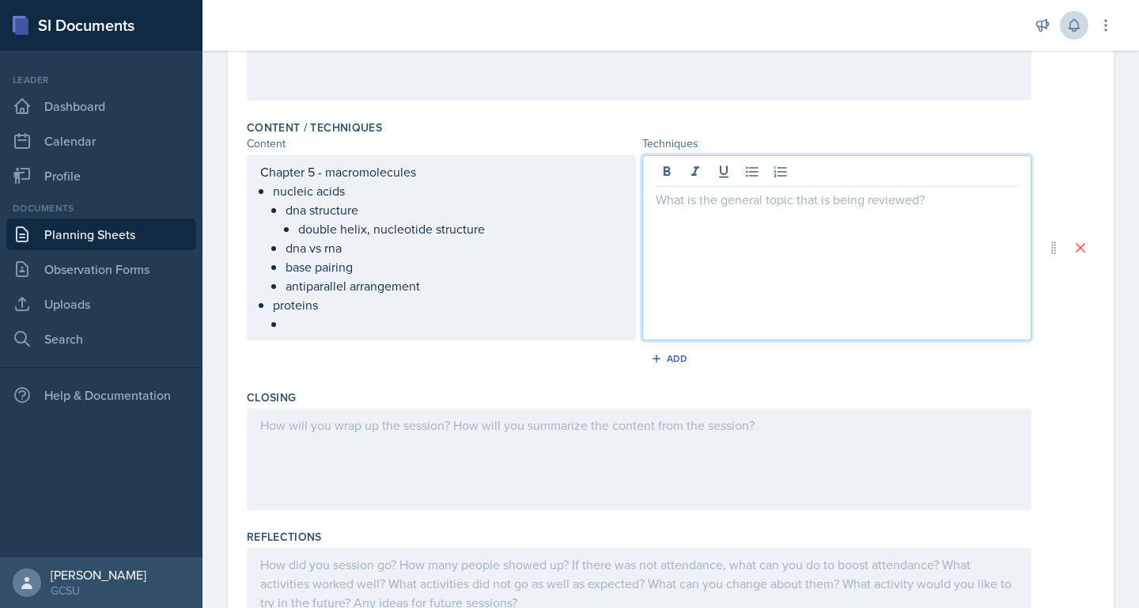
scroll to position [492, 0]
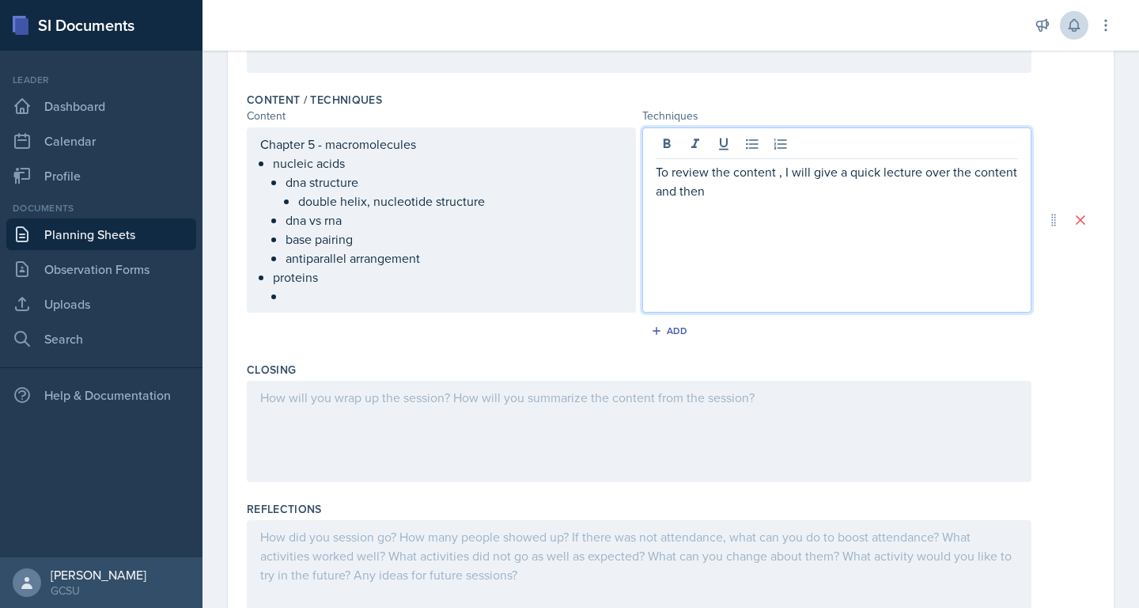
click at [717, 195] on p "To review the content , I will give a quick lecture over the content and then" at bounding box center [837, 181] width 362 height 38
click at [706, 195] on p "To review the content , I will give a quick lecture over the content and then" at bounding box center [837, 181] width 362 height 38
click at [710, 194] on p "To review the content , I will give a quick lecture over the content and then" at bounding box center [837, 181] width 362 height 38
click at [779, 175] on p "To review the content , I will give a quick lecture over the content and then" at bounding box center [837, 181] width 362 height 38
click at [754, 195] on p "To review the content, I will give a quick lecture over the content and then" at bounding box center [837, 181] width 362 height 38
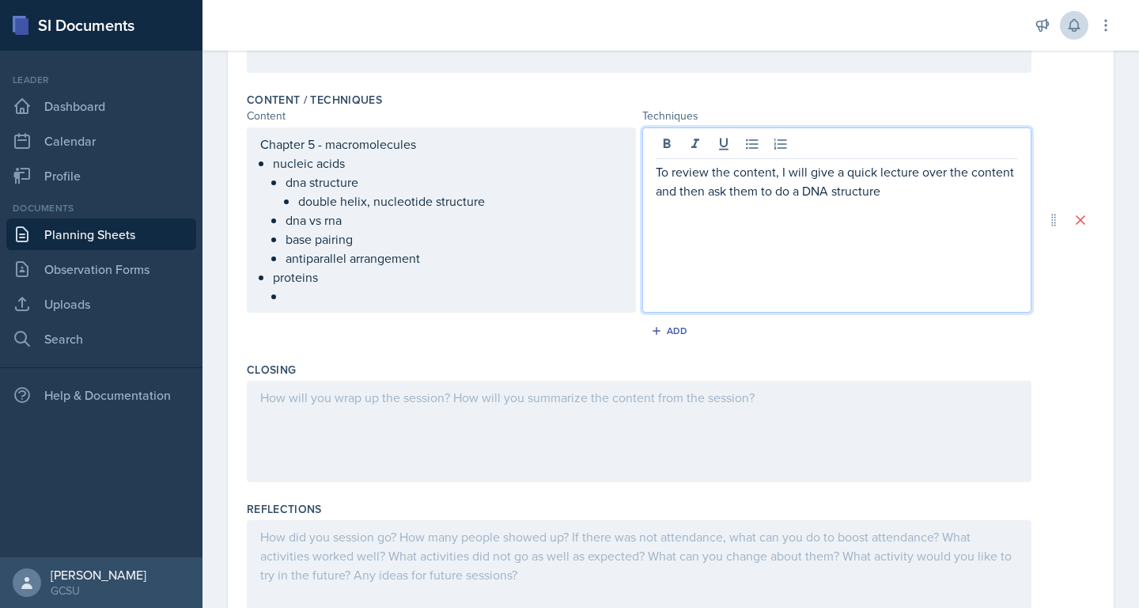
click at [876, 173] on p "To review the content, I will give a quick lecture over the content and then as…" at bounding box center [837, 181] width 362 height 38
click at [903, 185] on p "To review the content, I will give a lecture over the content and then ask them…" at bounding box center [837, 181] width 362 height 38
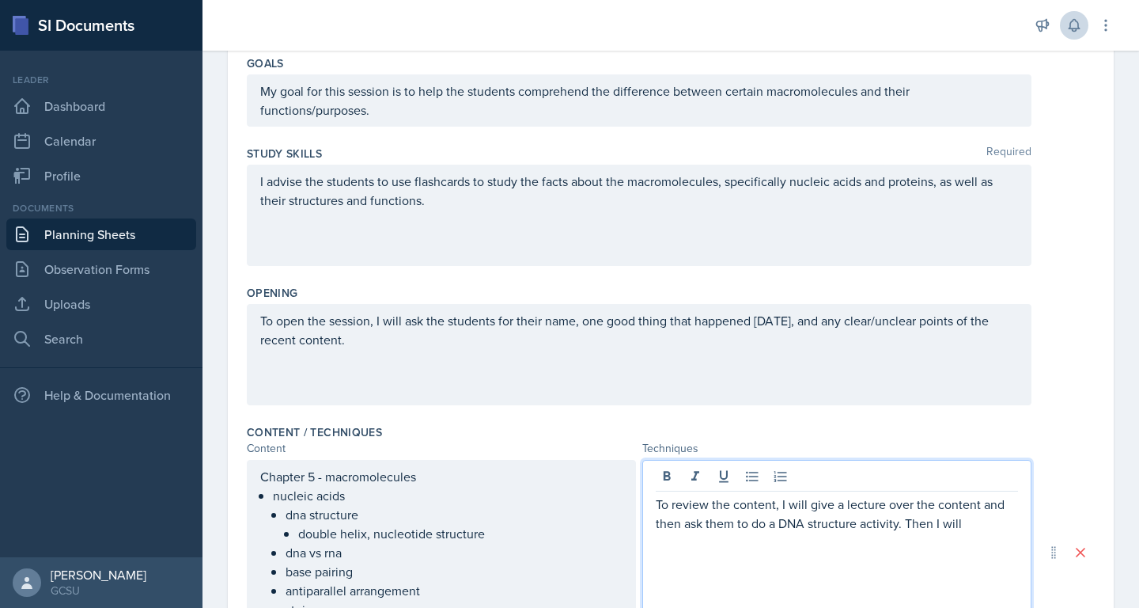
scroll to position [0, 0]
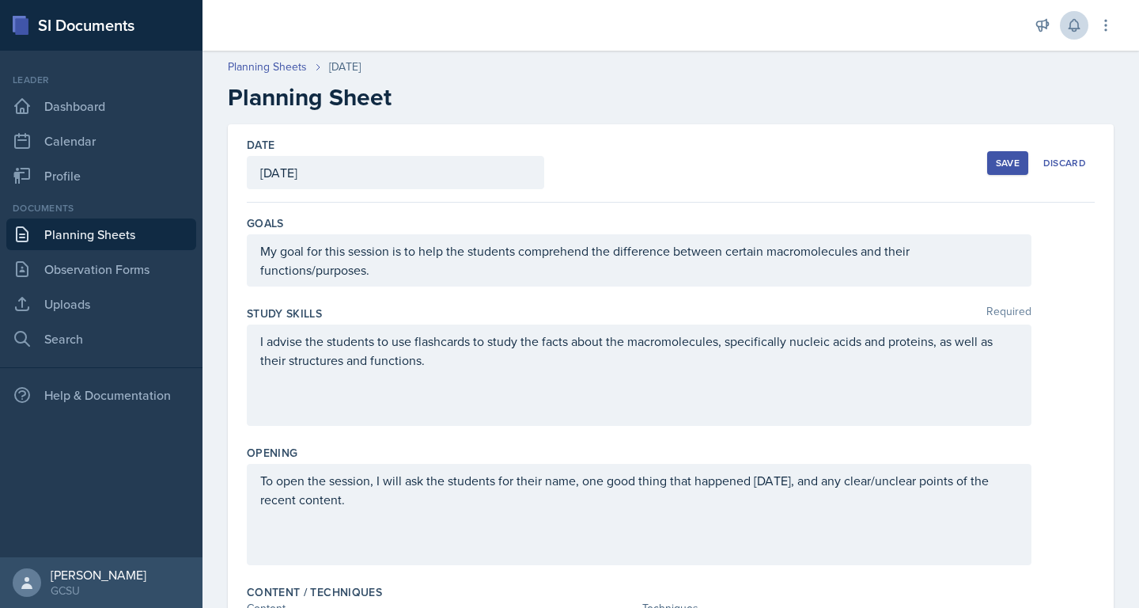
click at [1006, 164] on div "Save" at bounding box center [1008, 163] width 24 height 13
